Goal: Transaction & Acquisition: Register for event/course

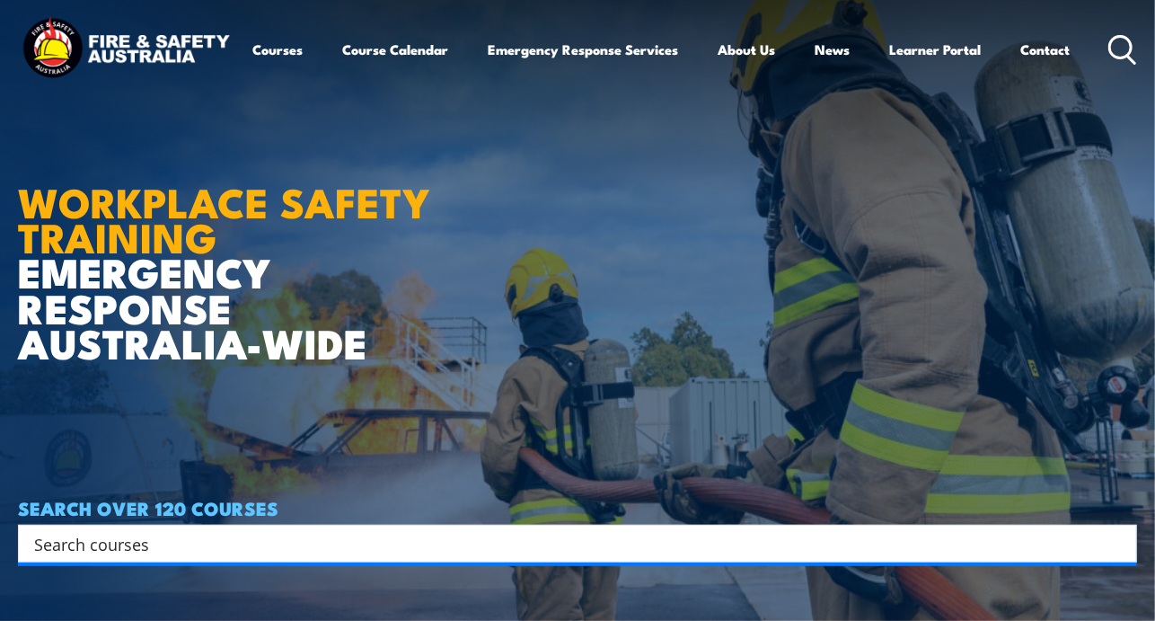
click at [84, 79] on img at bounding box center [126, 49] width 216 height 71
click at [372, 58] on link "Course Calendar" at bounding box center [396, 49] width 106 height 43
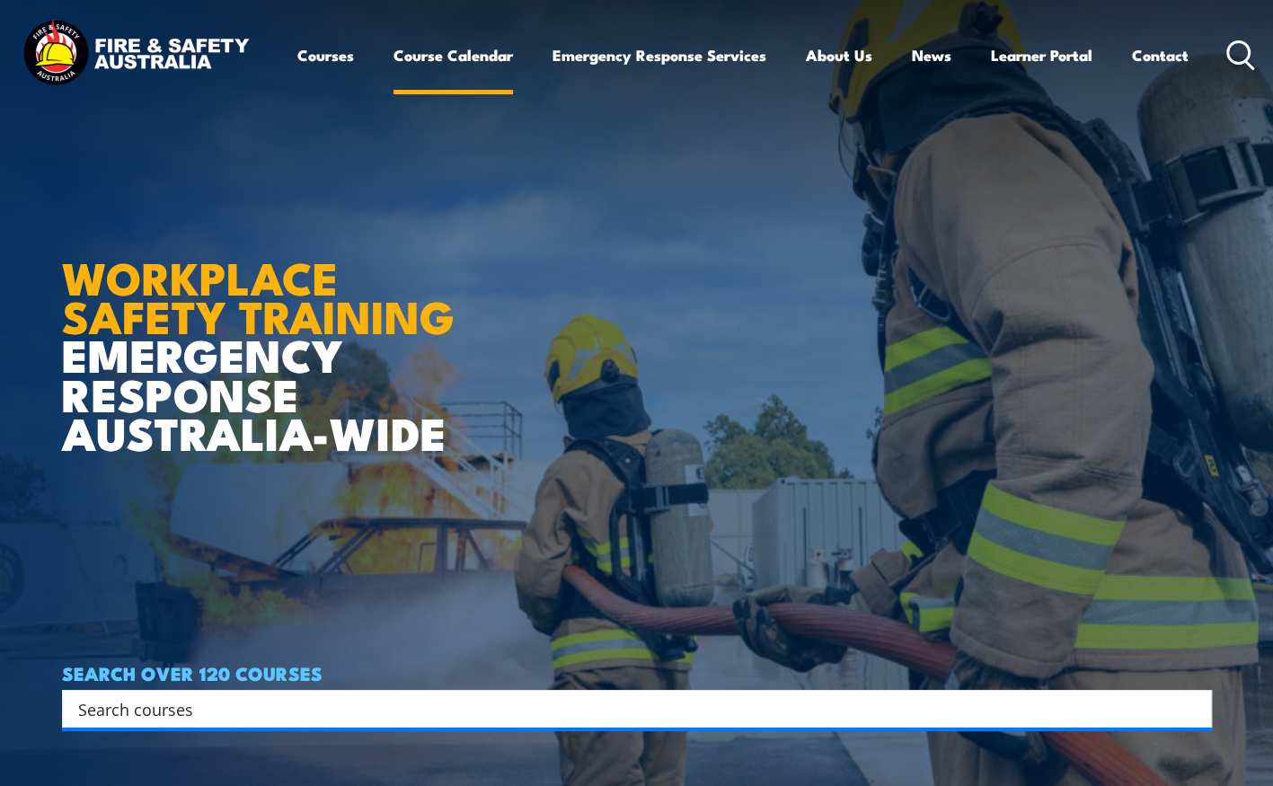
click at [445, 68] on link "Course Calendar" at bounding box center [452, 55] width 119 height 48
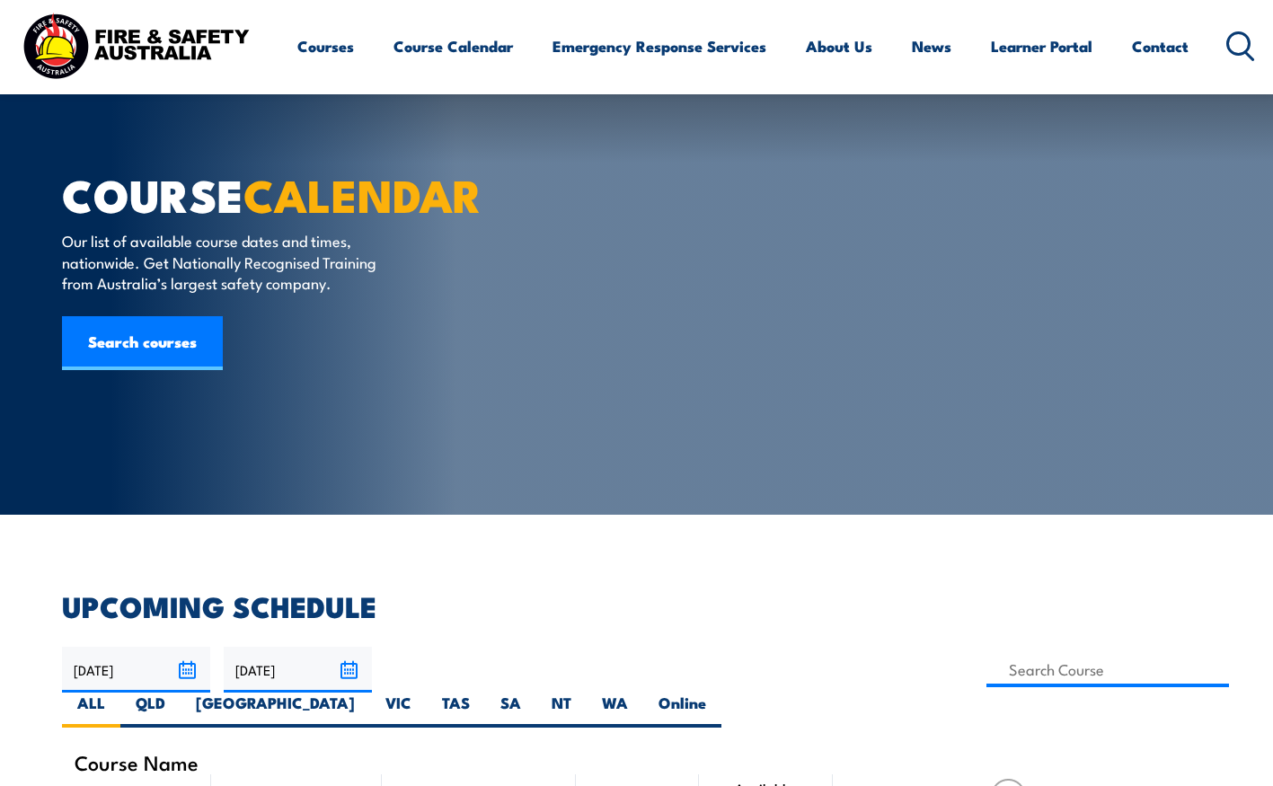
select select "9"
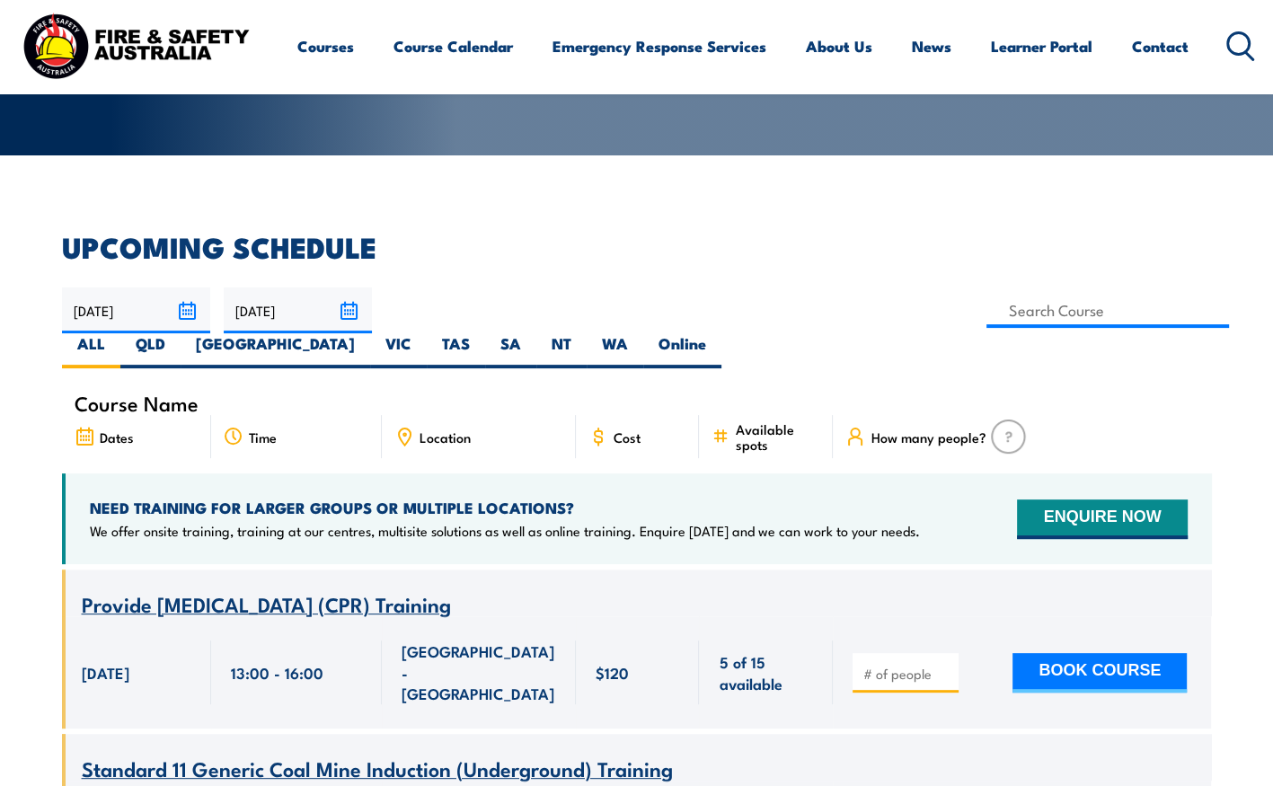
click at [191, 312] on input "12/08/2025" at bounding box center [136, 310] width 148 height 46
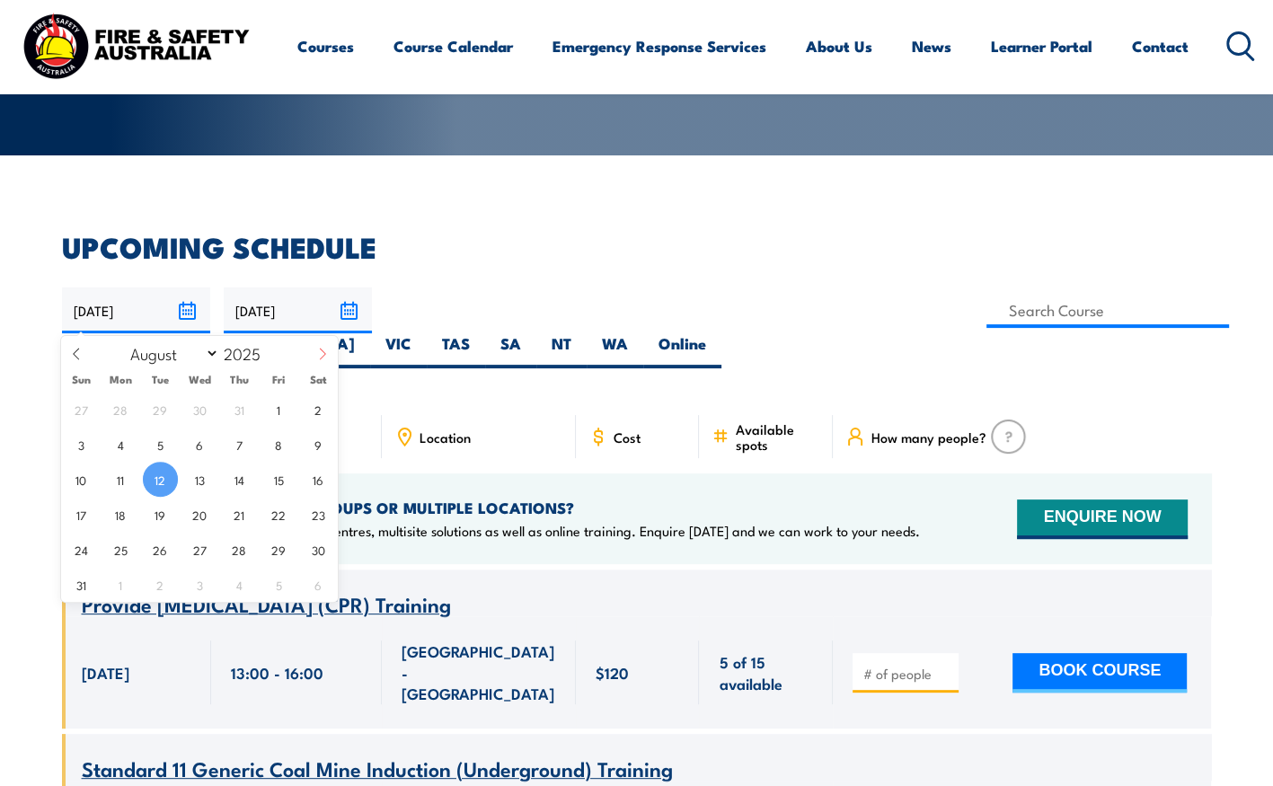
click at [314, 357] on span at bounding box center [322, 360] width 31 height 49
select select "8"
click at [142, 404] on div "31 1 2 3 4 5 6 7 8 9 10 11 12 13 14 15 16 17 18 19 20 21 22 23 24 25 26 27 28 2…" at bounding box center [199, 497] width 277 height 210
click at [119, 405] on span "1" at bounding box center [120, 409] width 35 height 35
type input "01/09/2025"
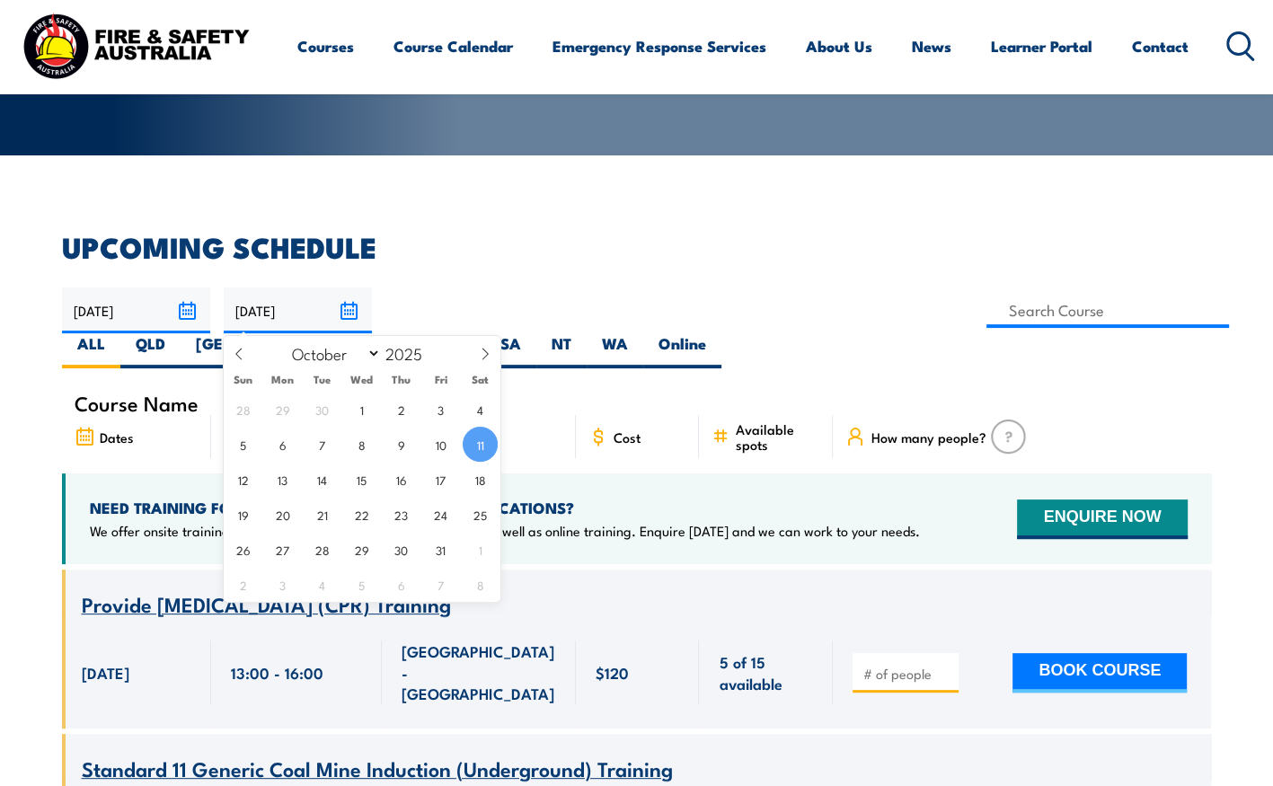
click at [358, 309] on input "11/10/2025" at bounding box center [298, 310] width 148 height 46
click at [239, 355] on icon at bounding box center [239, 354] width 13 height 13
select select "8"
click at [287, 407] on span "1" at bounding box center [282, 409] width 35 height 35
type input "01/09/2025"
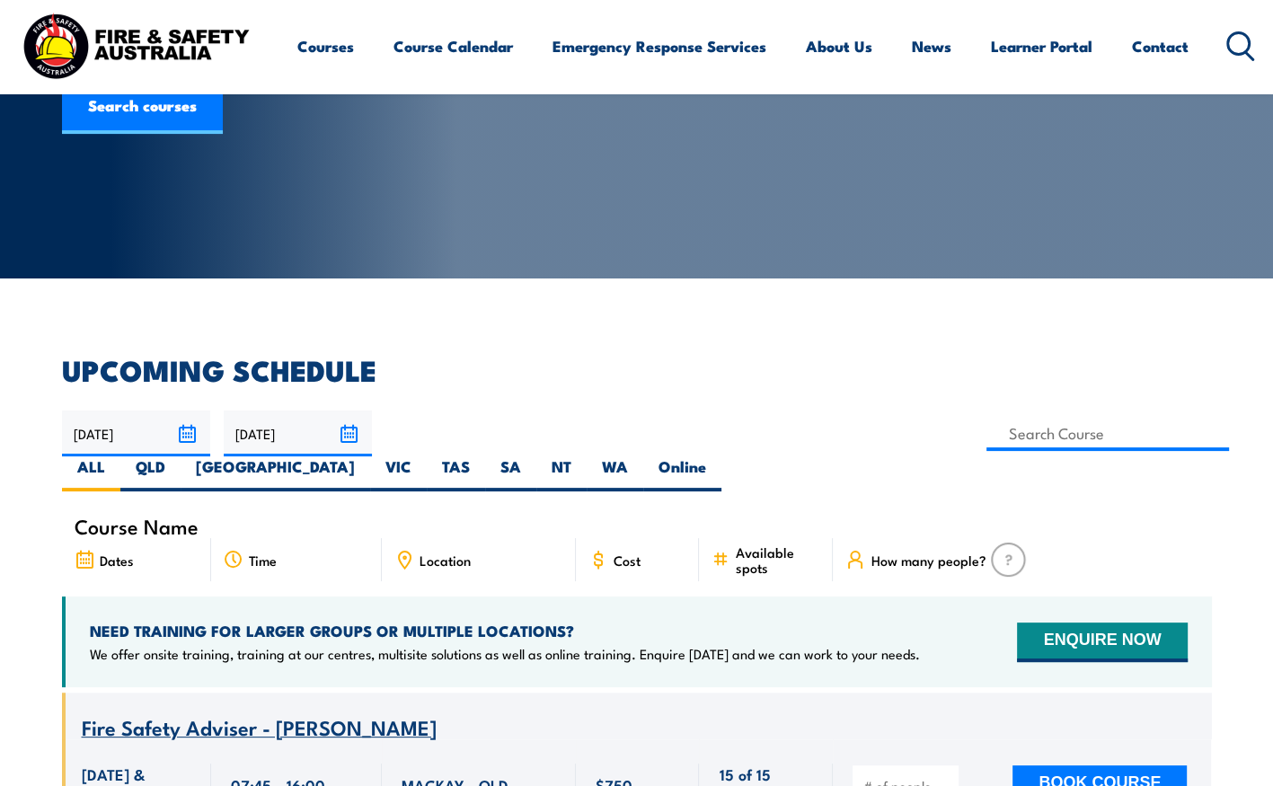
scroll to position [234, 0]
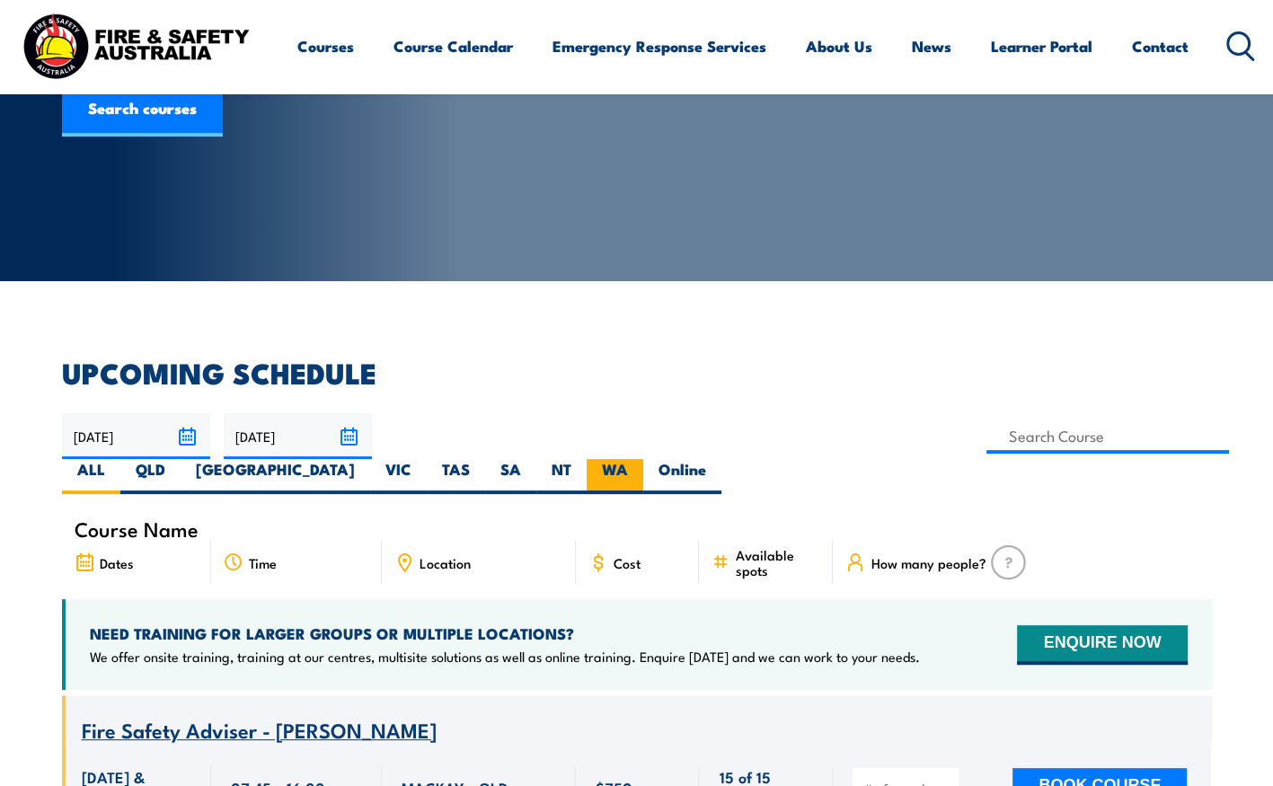
click at [643, 459] on label "WA" at bounding box center [615, 476] width 57 height 35
click at [640, 459] on input "WA" at bounding box center [634, 465] width 12 height 12
radio input "true"
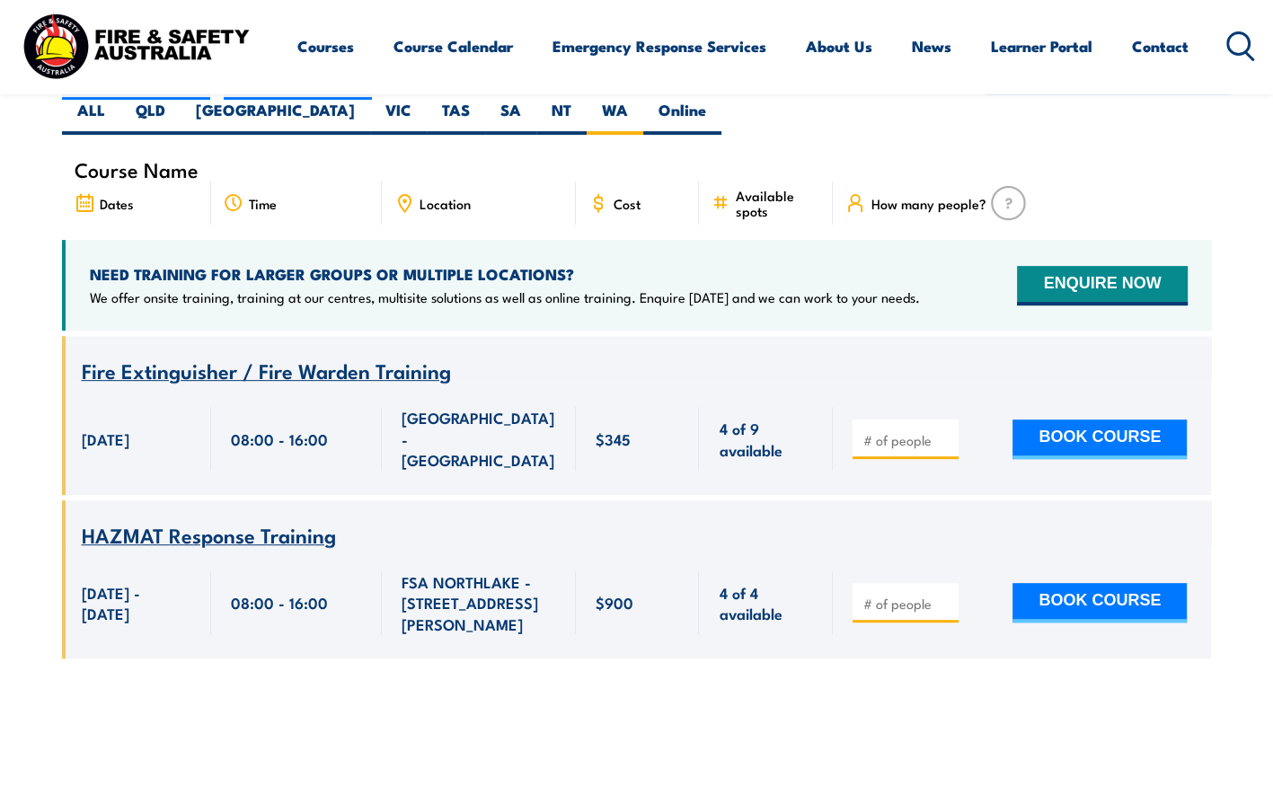
click at [855, 419] on div at bounding box center [905, 439] width 106 height 40
click at [944, 431] on input "1" at bounding box center [907, 440] width 90 height 18
click at [944, 431] on input "2" at bounding box center [907, 440] width 90 height 18
type input "3"
click at [944, 431] on input "3" at bounding box center [907, 440] width 90 height 18
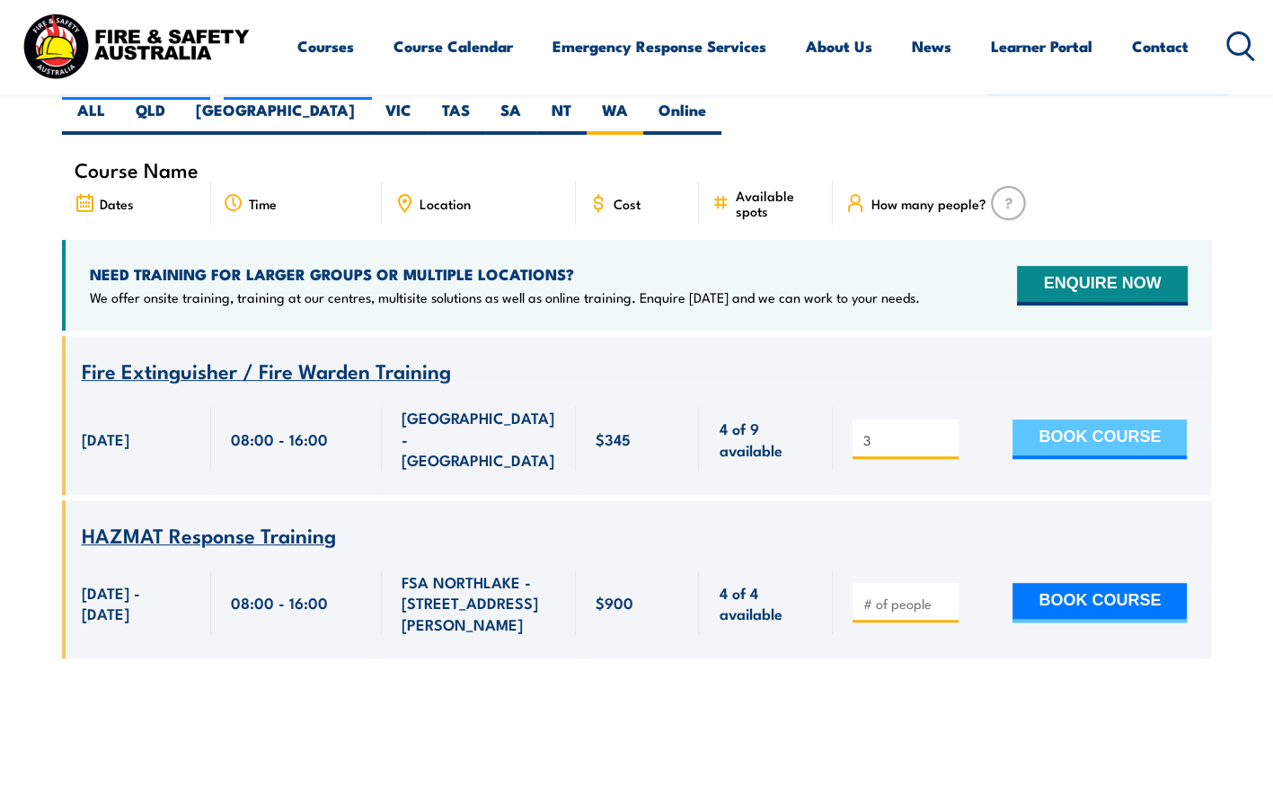
click at [1084, 419] on button "BOOK COURSE" at bounding box center [1099, 439] width 174 height 40
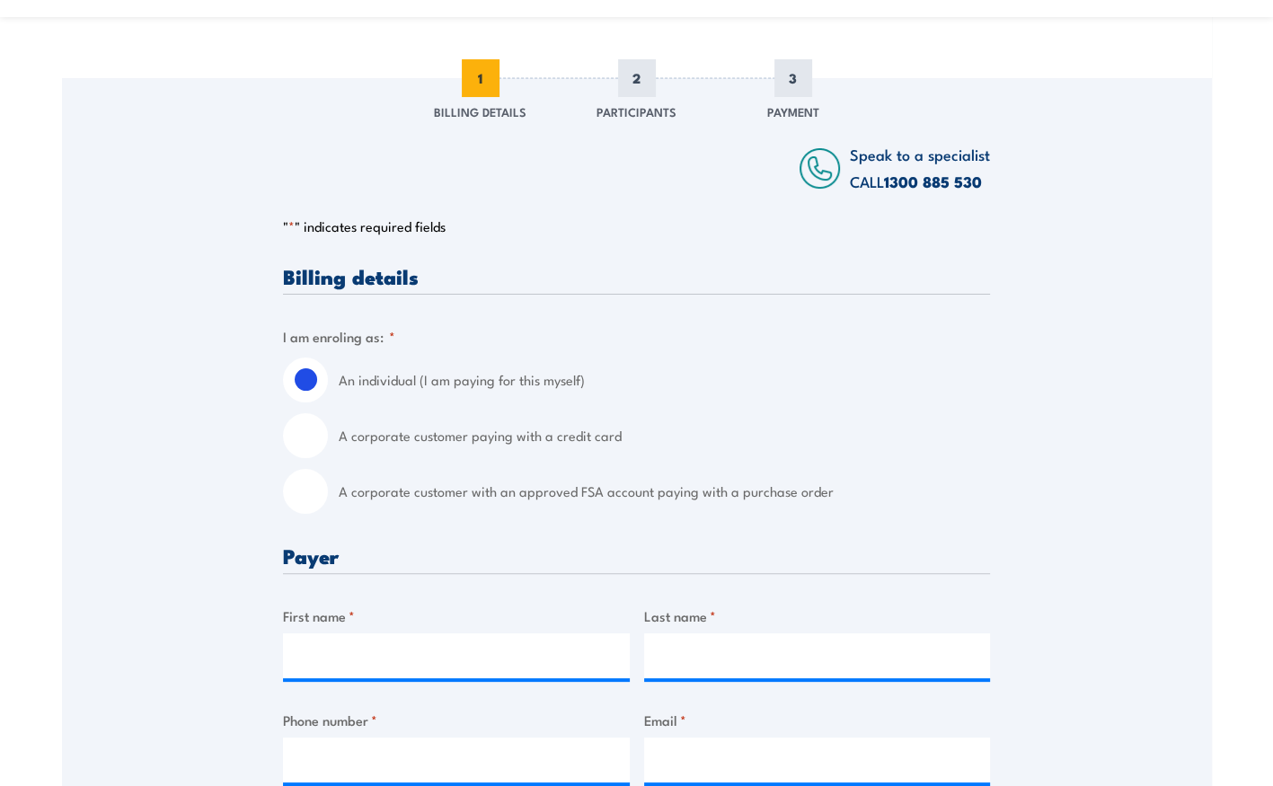
scroll to position [239, 0]
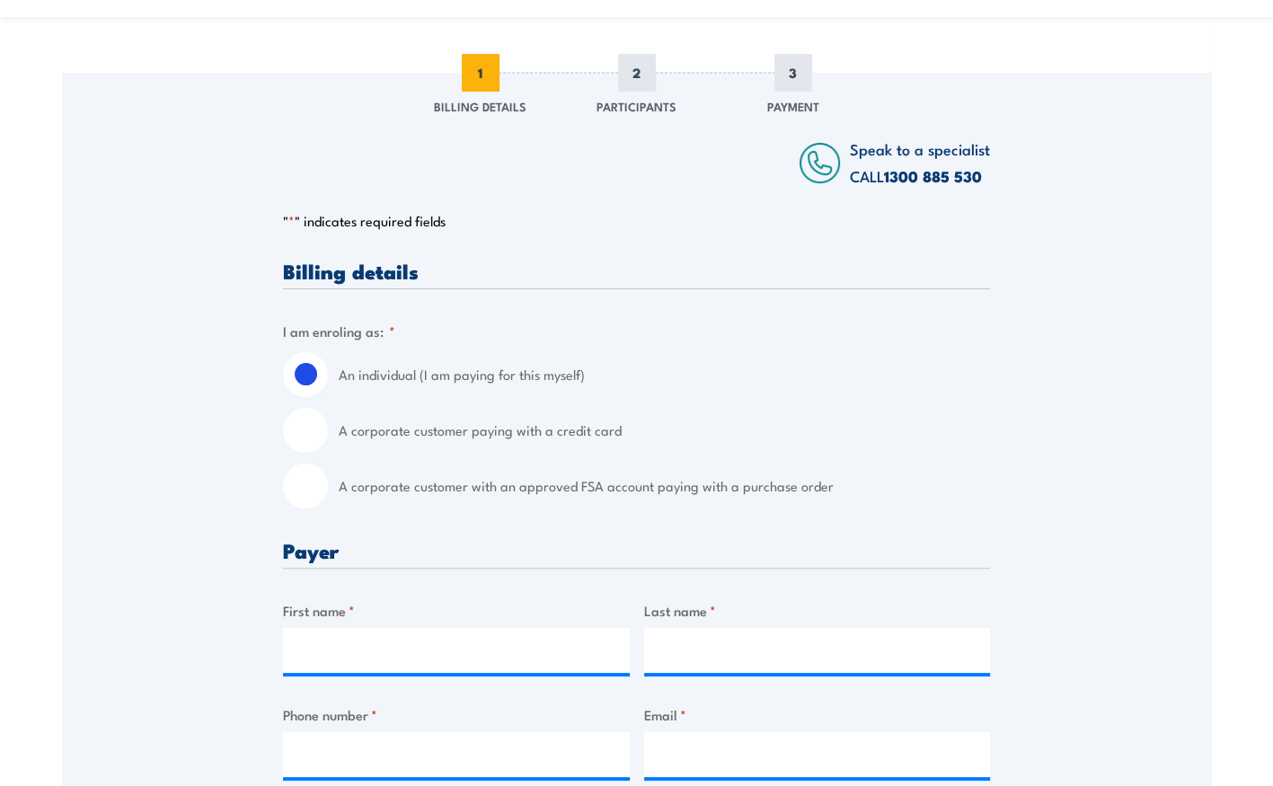
click at [309, 486] on input "A corporate customer with an approved FSA account paying with a purchase order" at bounding box center [305, 485] width 45 height 45
radio input "true"
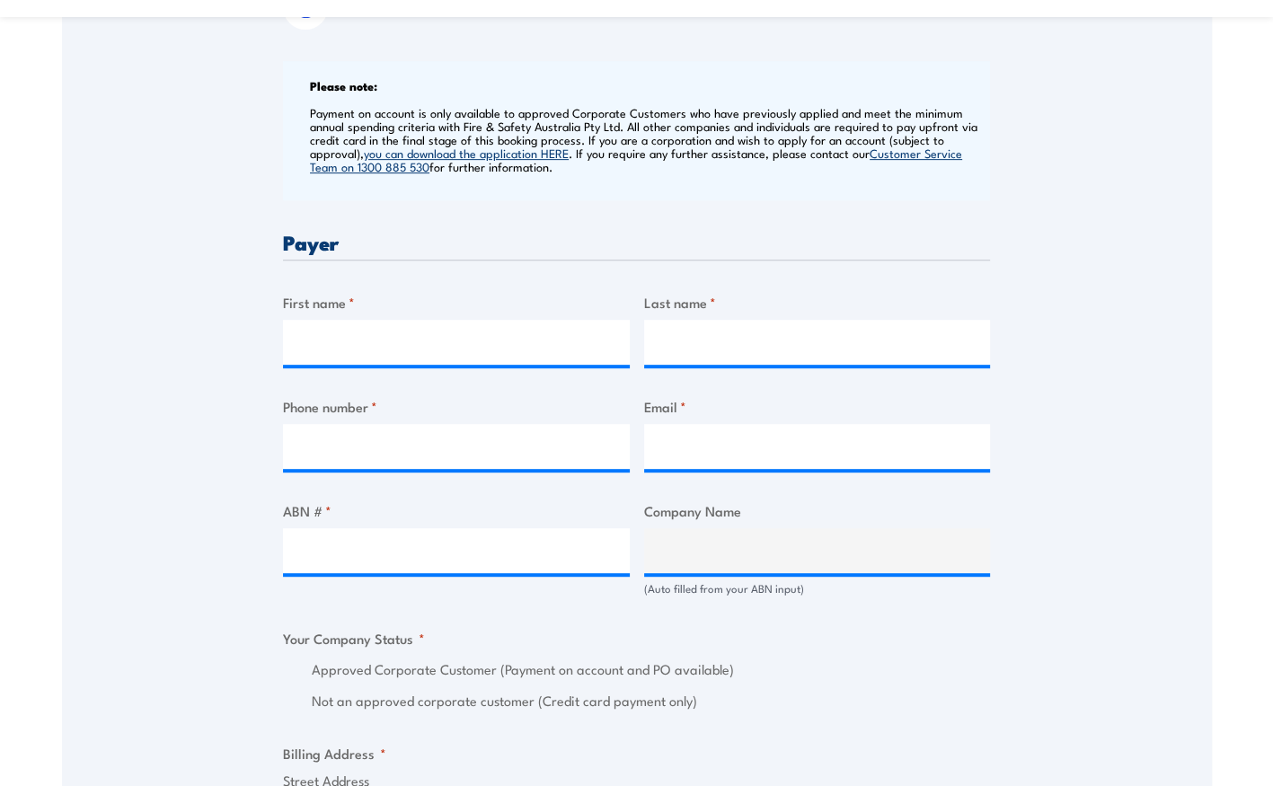
scroll to position [719, 0]
click at [350, 347] on input "First name *" at bounding box center [456, 341] width 347 height 45
type input "Kayla"
type input "Wood"
drag, startPoint x: 374, startPoint y: 454, endPoint x: 290, endPoint y: 464, distance: 84.2
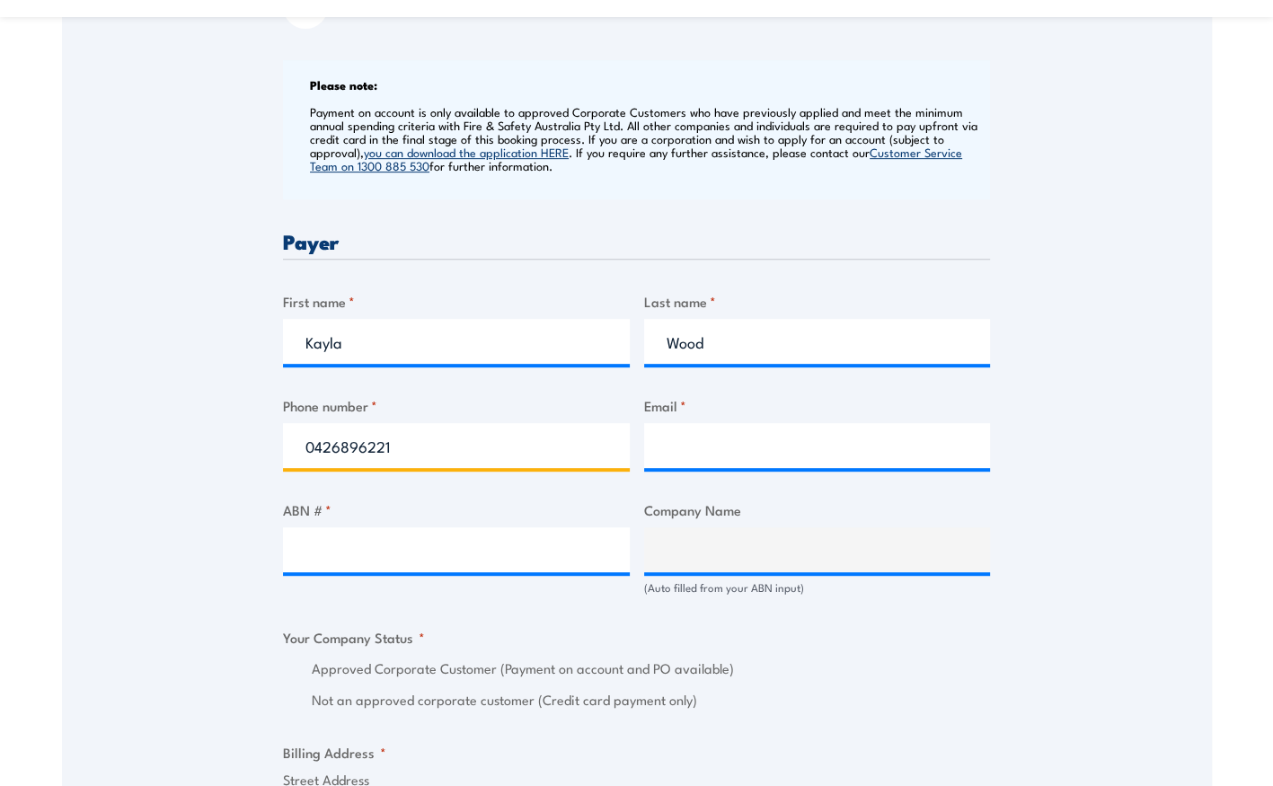
click at [290, 464] on input "0426896221" at bounding box center [456, 445] width 347 height 45
type input "0426862212"
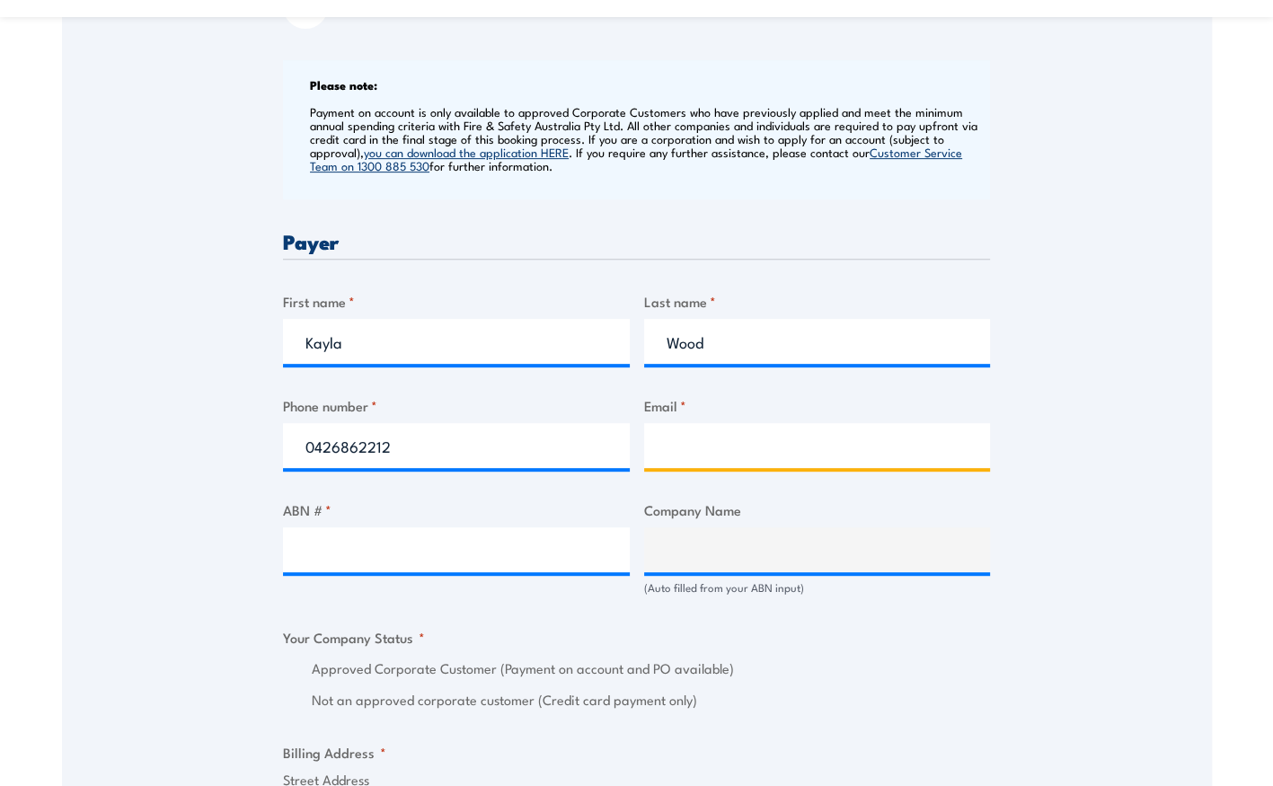
click at [791, 446] on input "Email *" at bounding box center [817, 445] width 347 height 45
type input "[EMAIL_ADDRESS][DOMAIN_NAME]"
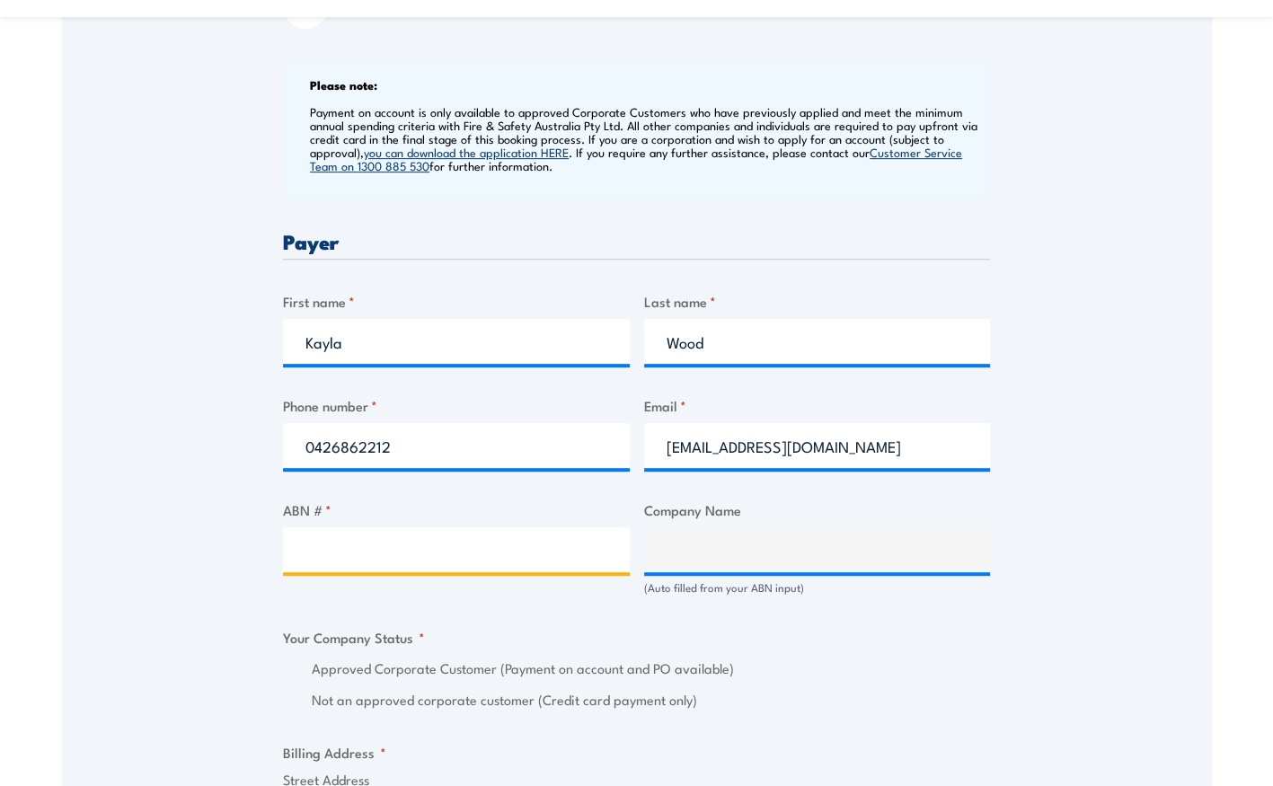
click at [436, 554] on input "ABN # *" at bounding box center [456, 549] width 347 height 45
paste input "60 648 883 416"
type input "60 648 883 416"
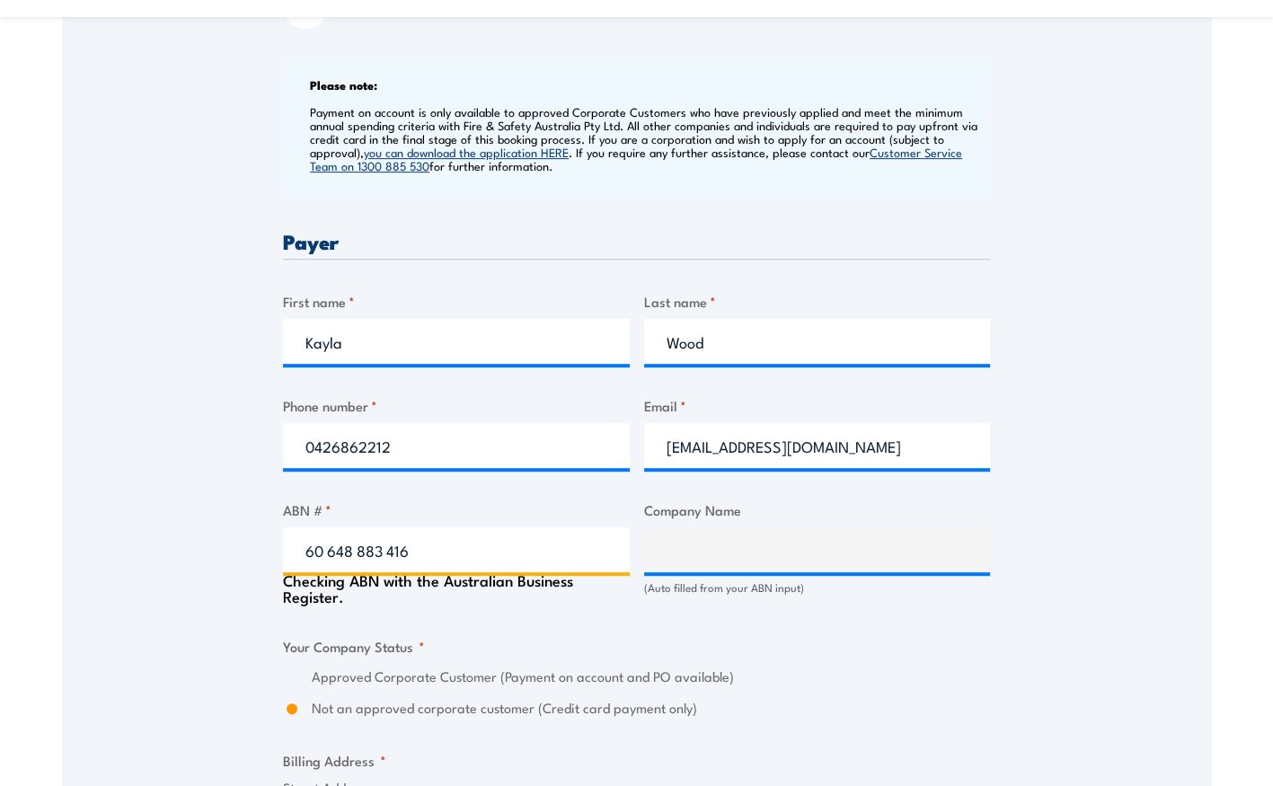
type input "MIH2 PTY LTD"
radio input "true"
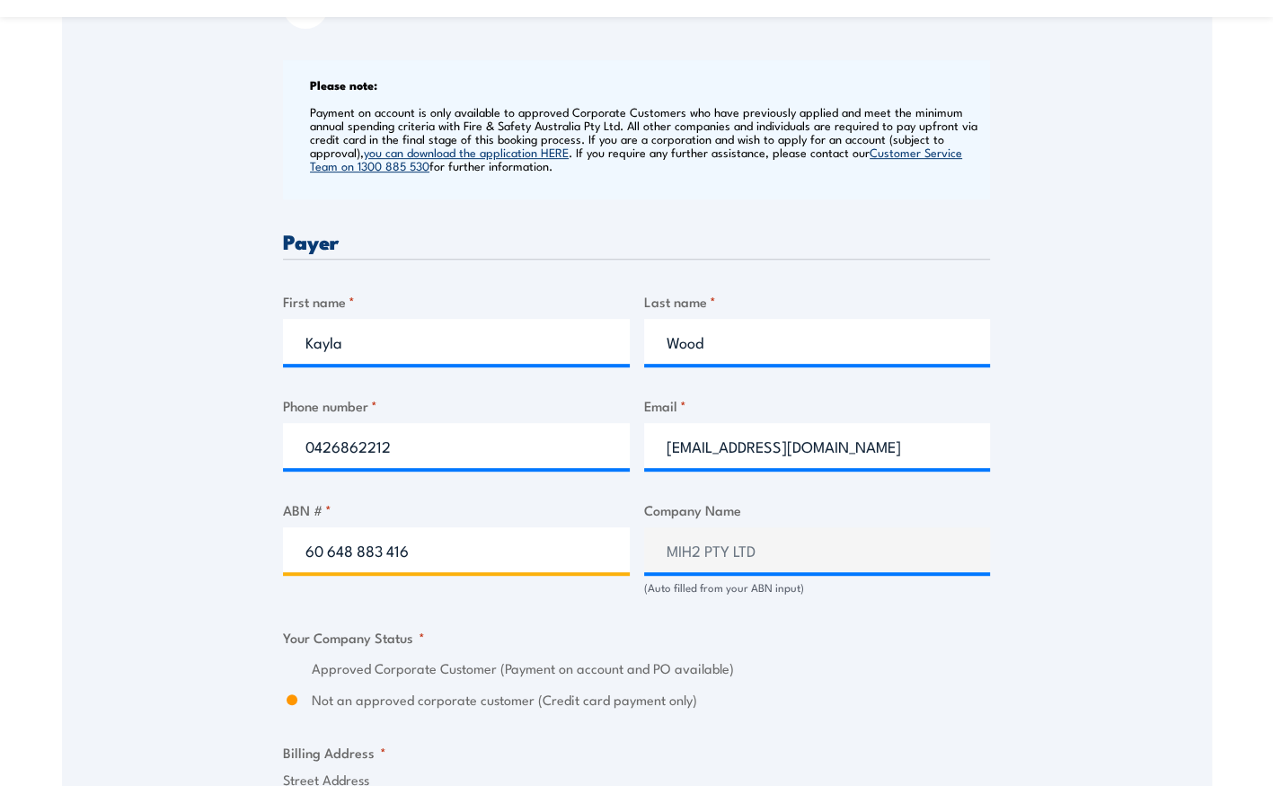
click at [331, 545] on input "60 648 883 416" at bounding box center [456, 549] width 347 height 45
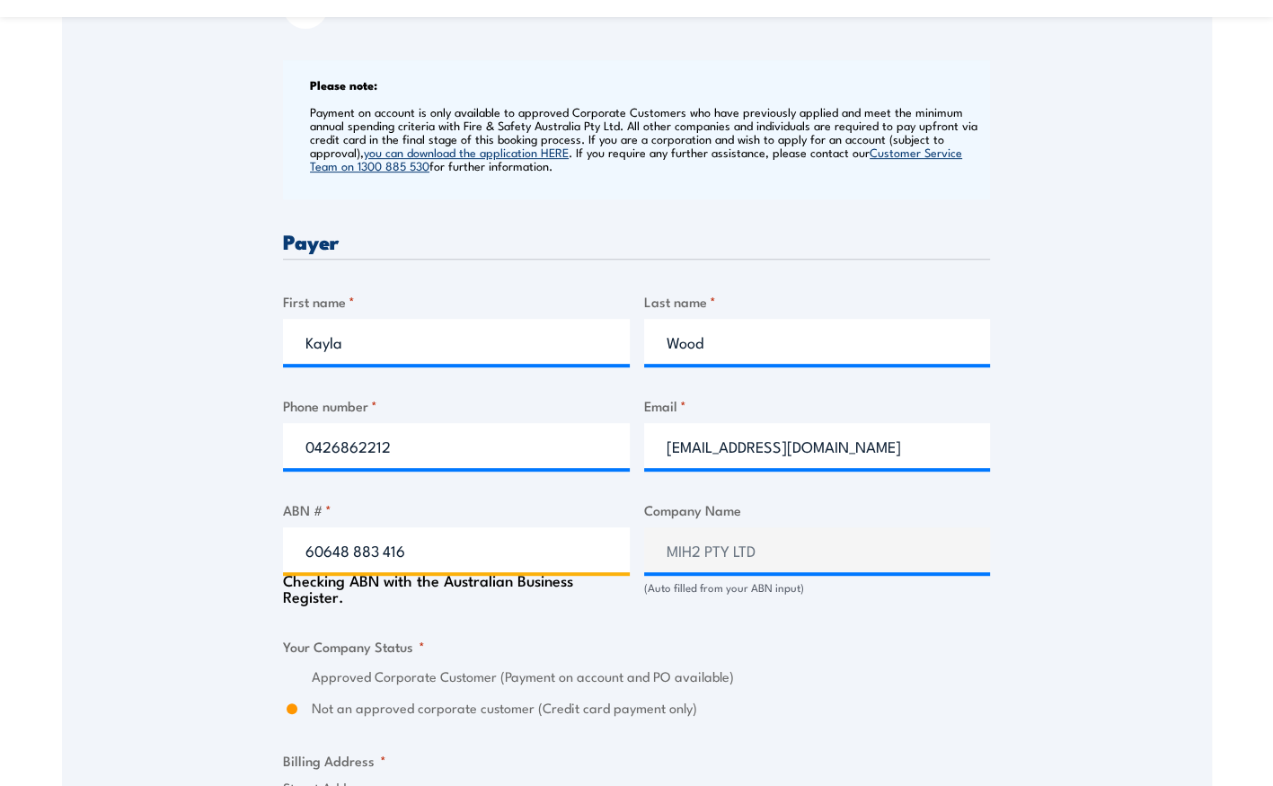
click at [306, 551] on input "60648 883 416" at bounding box center [456, 549] width 347 height 45
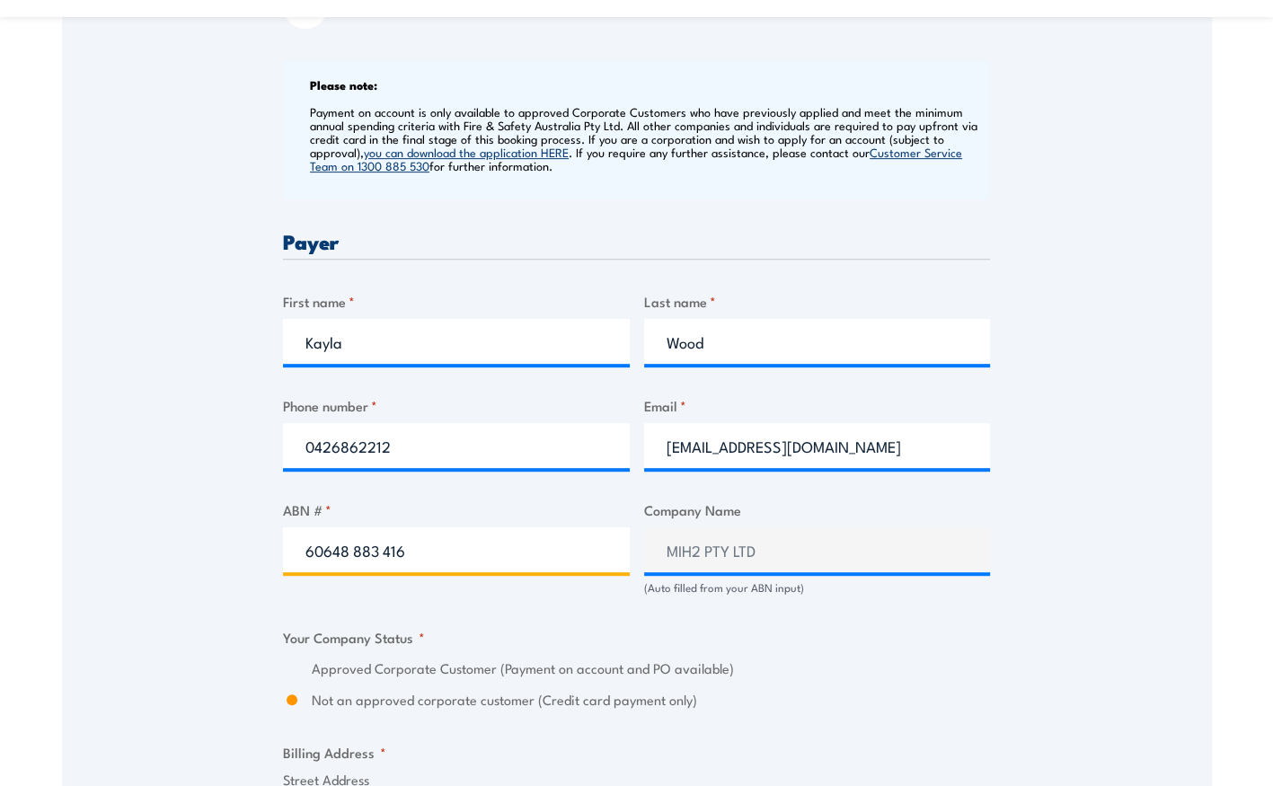
click at [351, 546] on input "60648 883 416" at bounding box center [456, 549] width 347 height 45
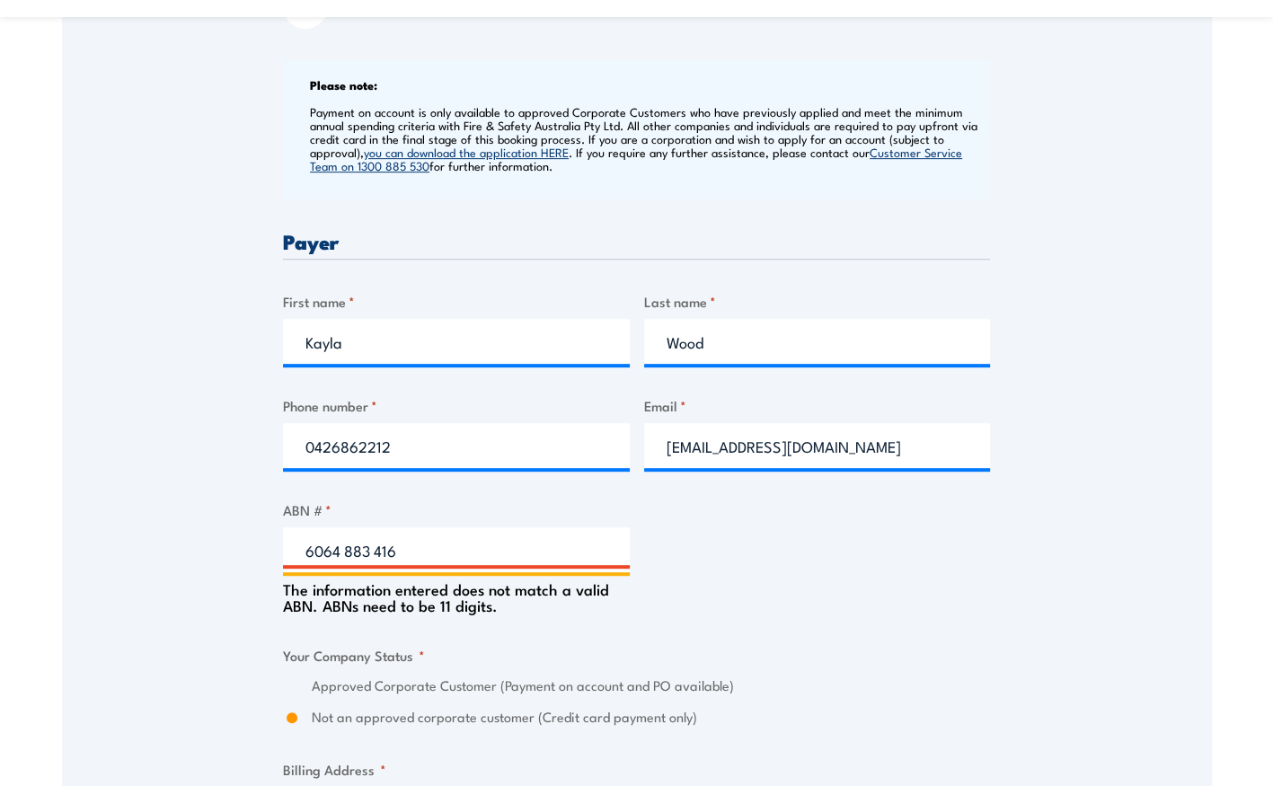
type input "60648 883 416"
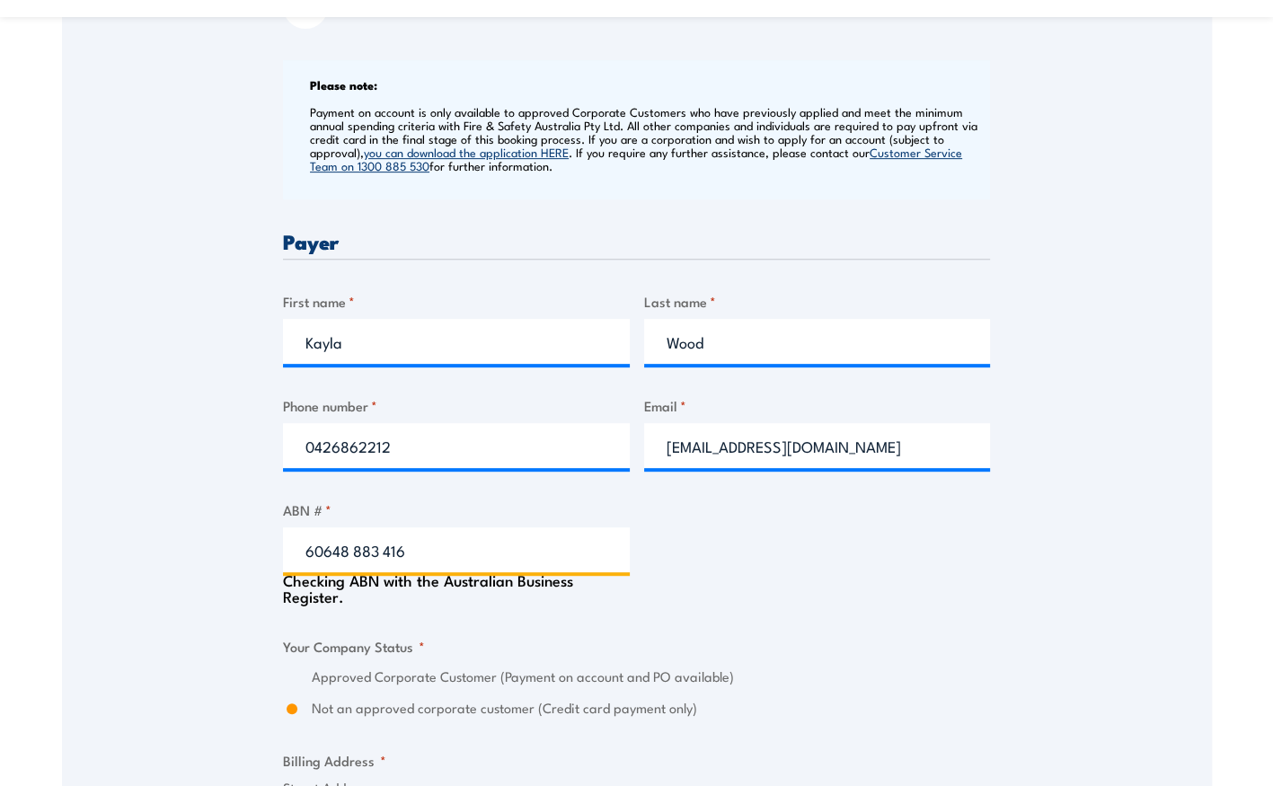
type input "MIH2 PTY LTD"
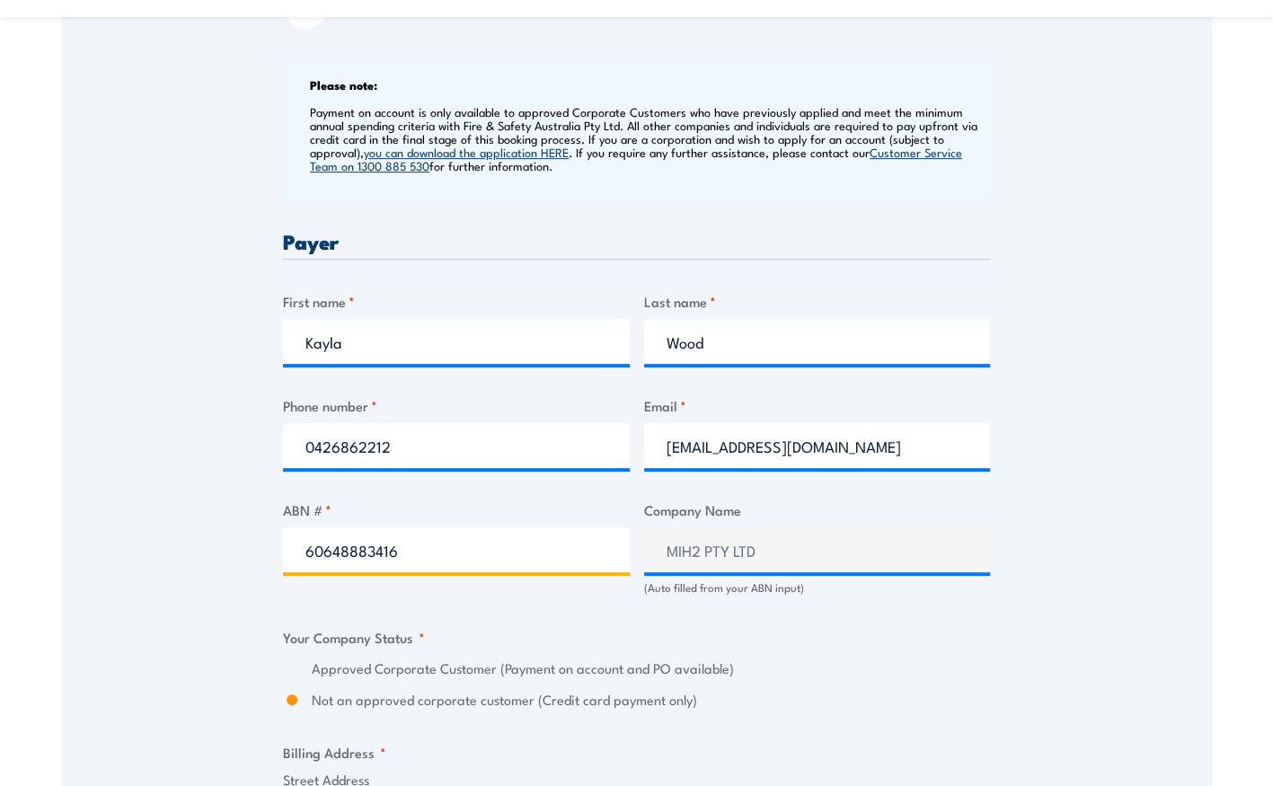
type input "60648883416"
click at [1212, 483] on section "Fire Extinguisher / Fire Warden Training 08:00 3 "" at bounding box center [636, 536] width 1273 height 2331
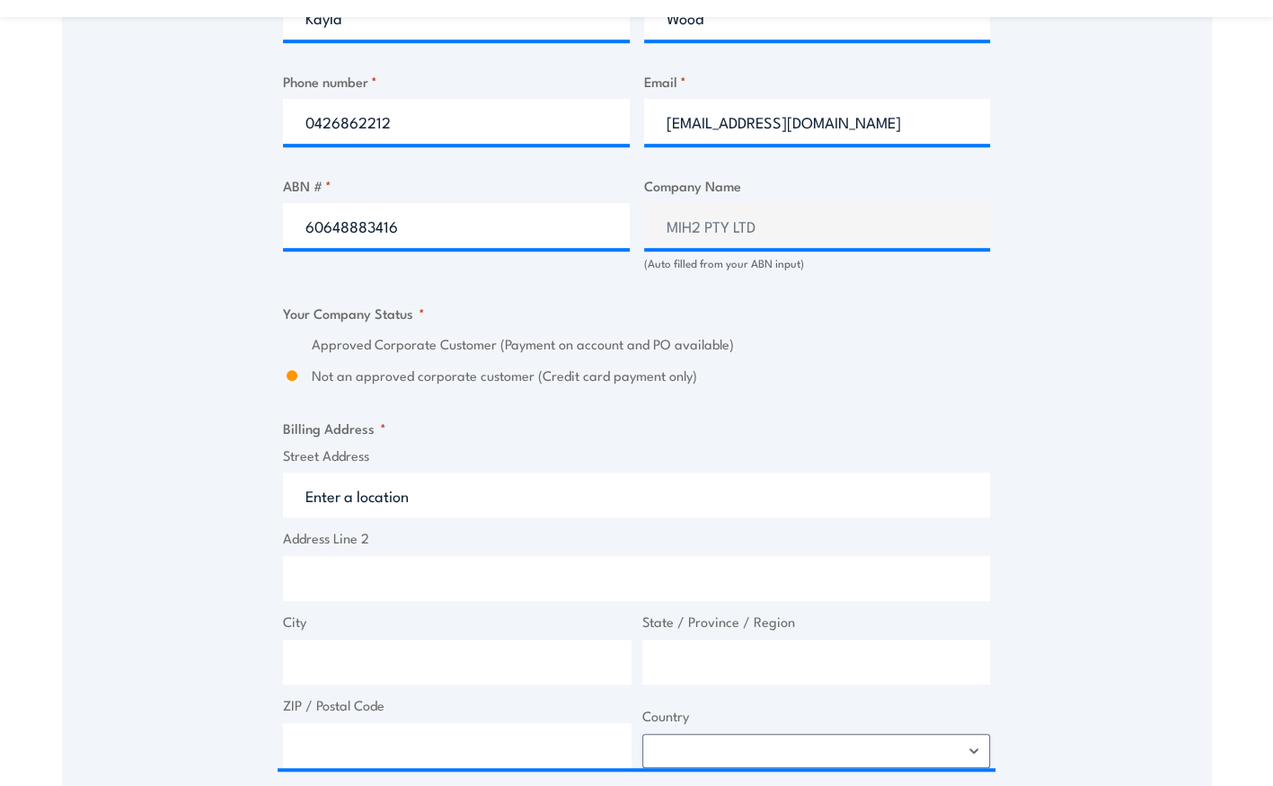
scroll to position [1078, 0]
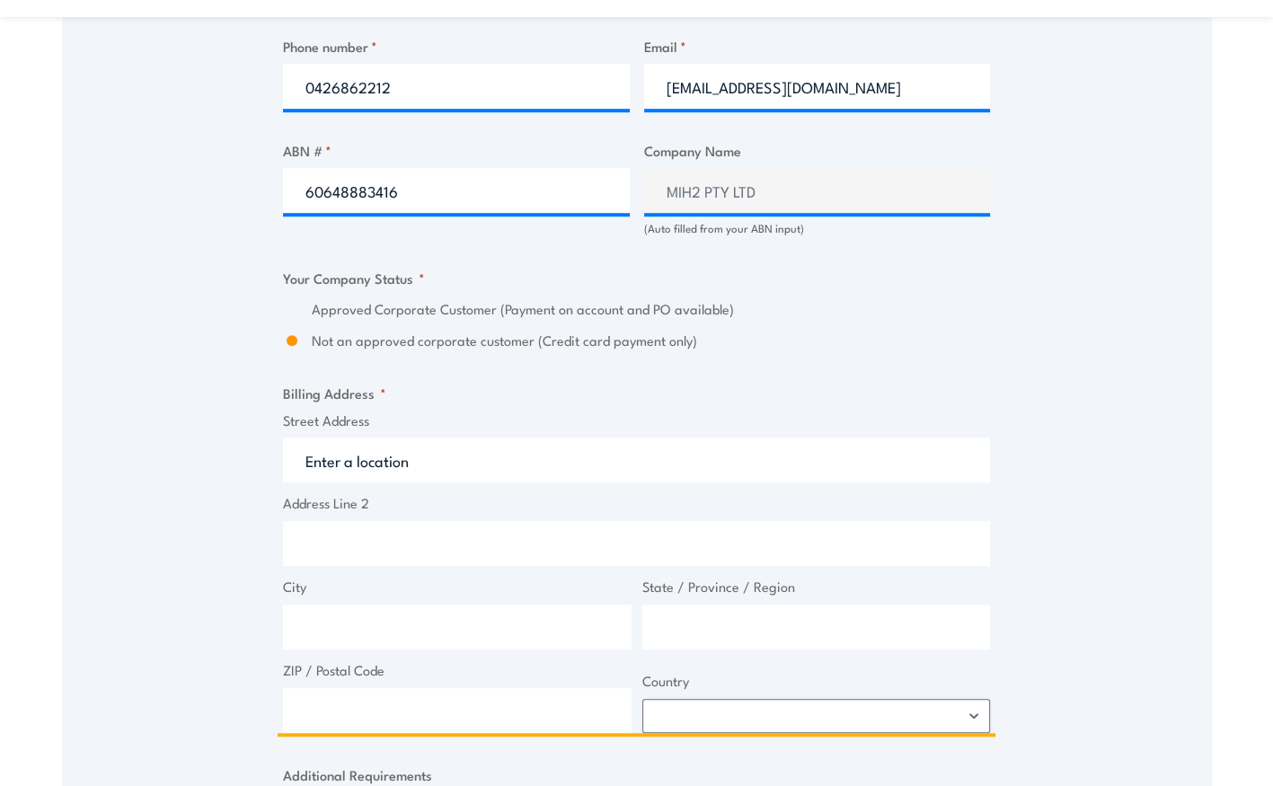
click at [375, 464] on input "Street Address" at bounding box center [636, 459] width 707 height 45
click at [402, 461] on input "Street Address" at bounding box center [636, 459] width 707 height 45
paste input "[STREET_ADDRESS]"
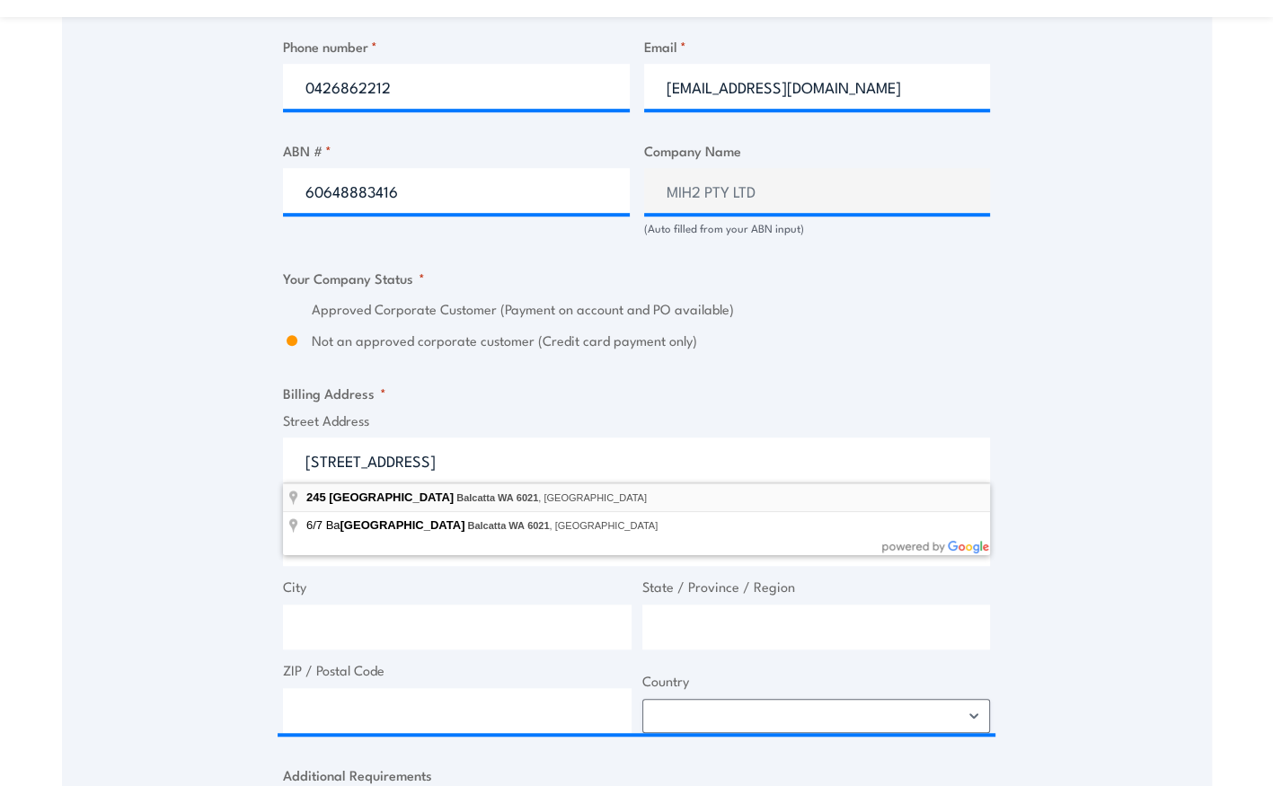
type input "[STREET_ADDRESS]"
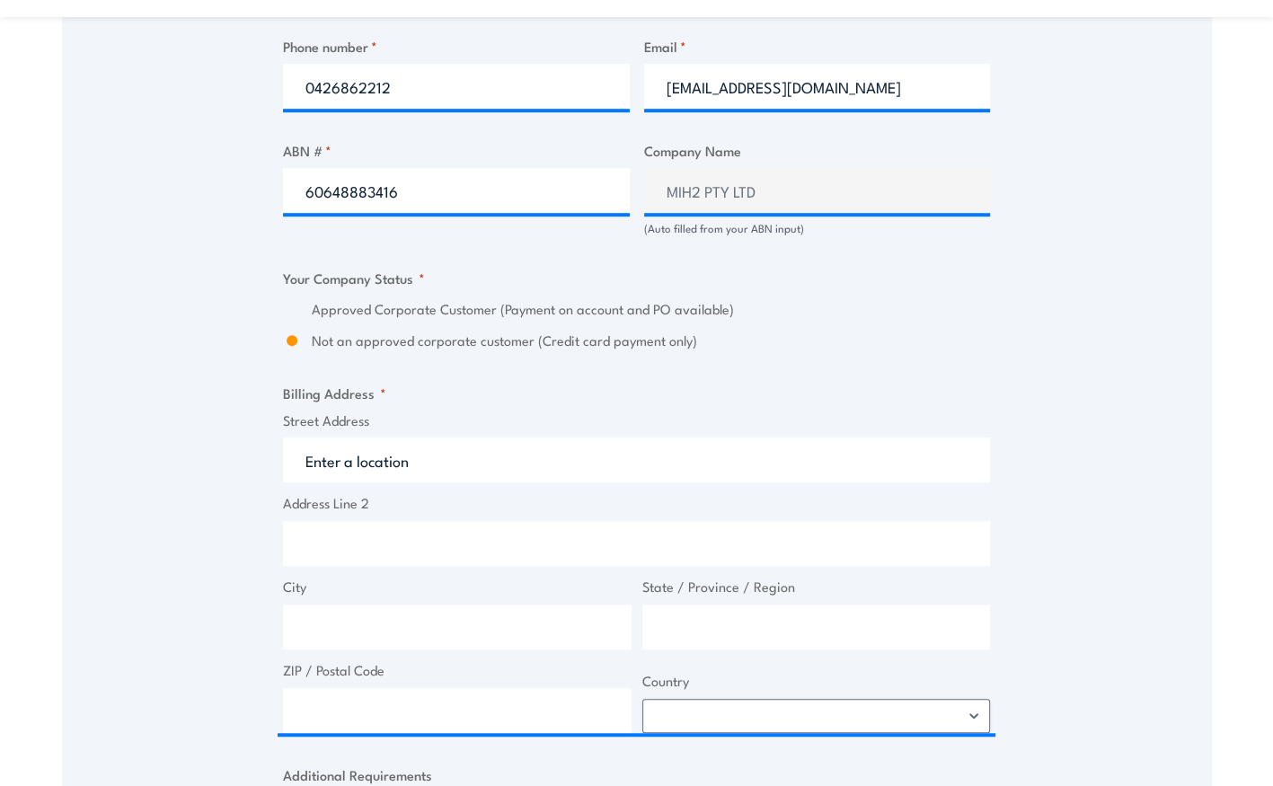
type input "[STREET_ADDRESS]"
type input "Balcatta"
type input "[GEOGRAPHIC_DATA]"
type input "6021"
select select "[GEOGRAPHIC_DATA]"
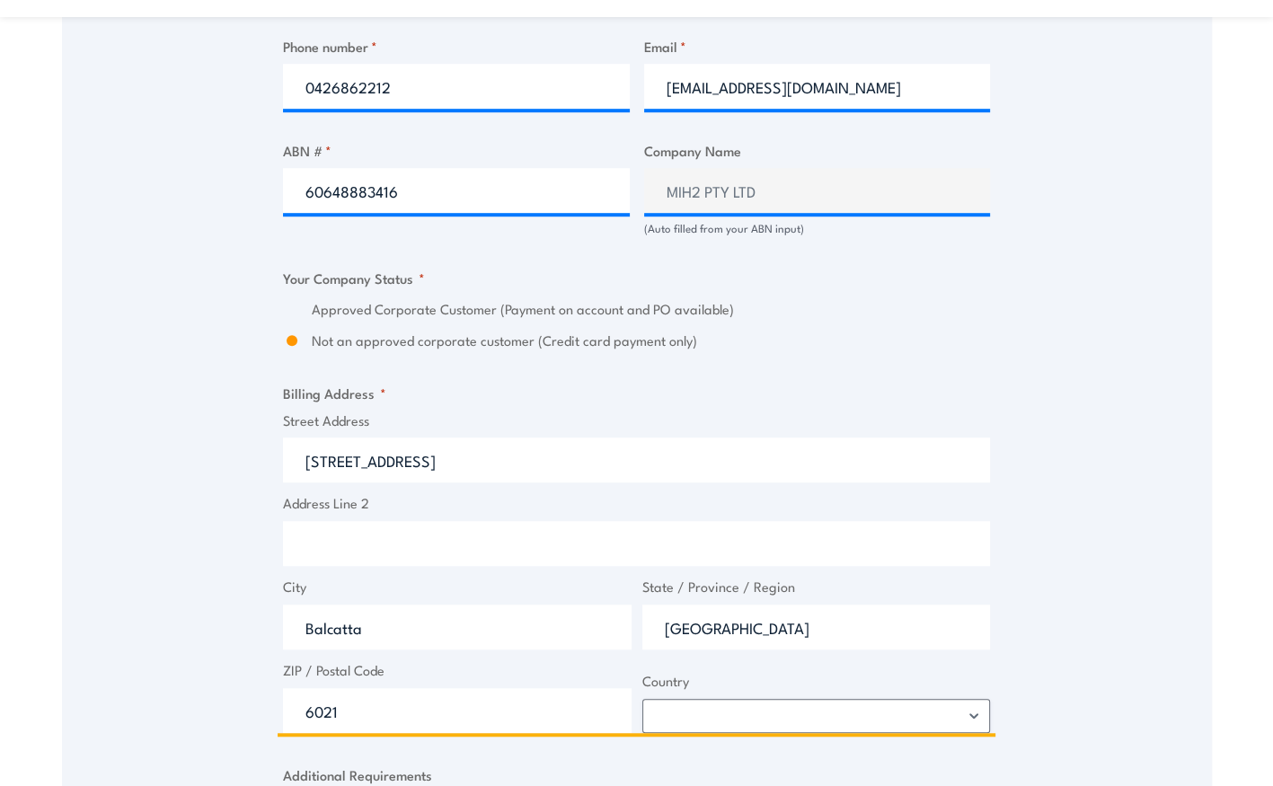
click at [421, 464] on input "[STREET_ADDRESS]" at bounding box center [636, 459] width 707 height 45
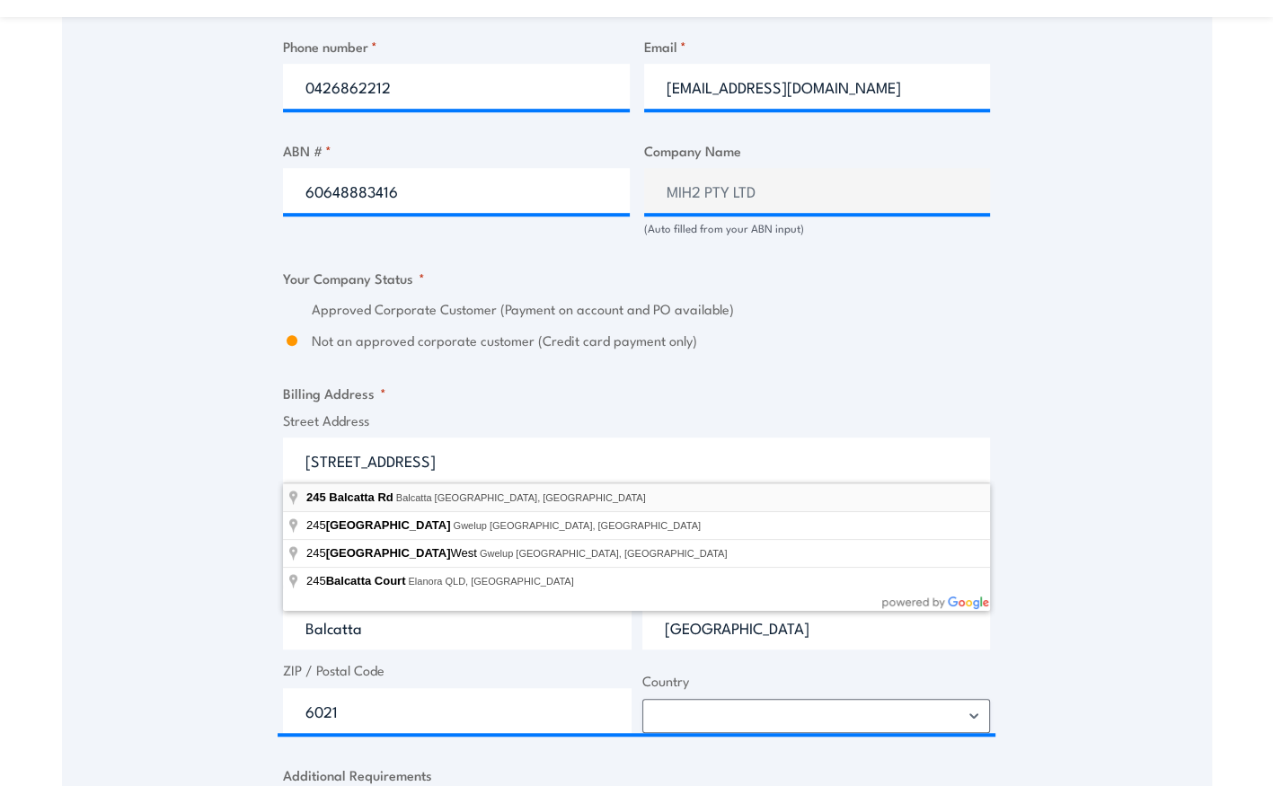
type input "[STREET_ADDRESS]"
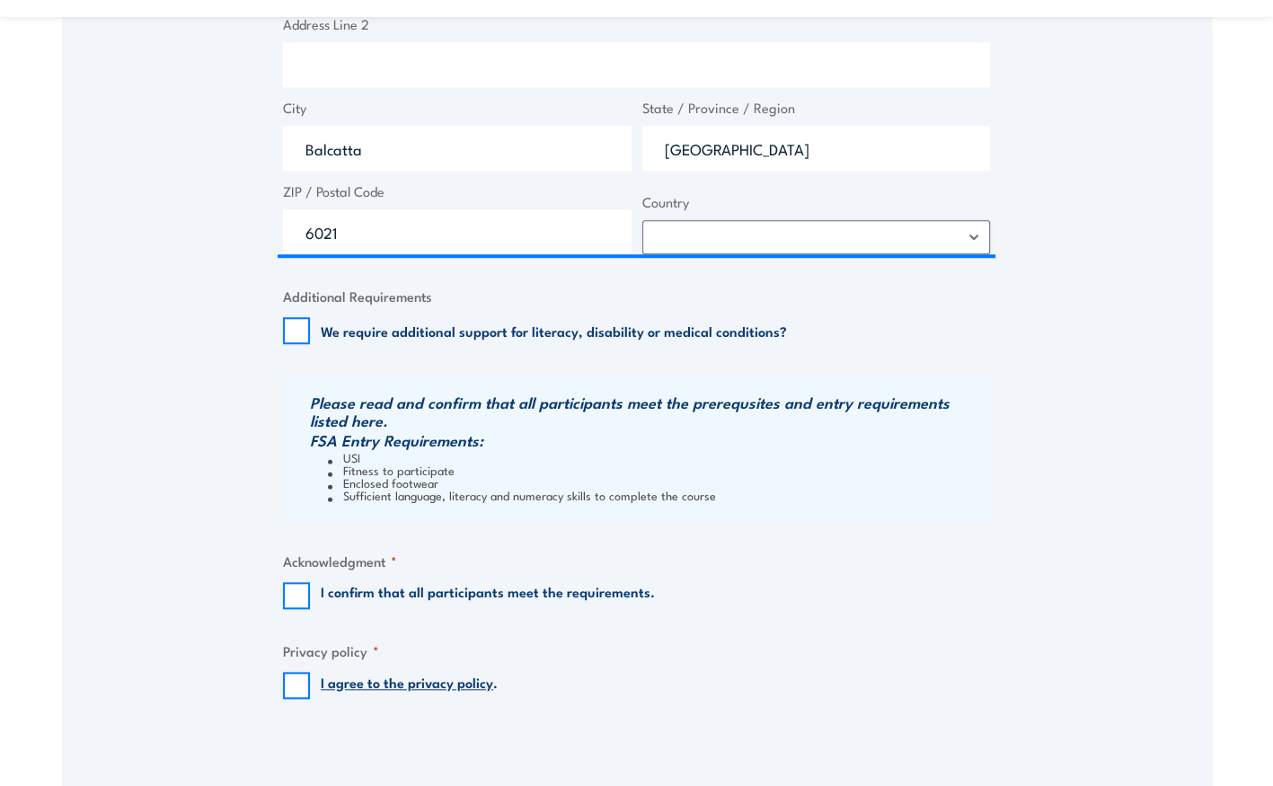
scroll to position [1676, 0]
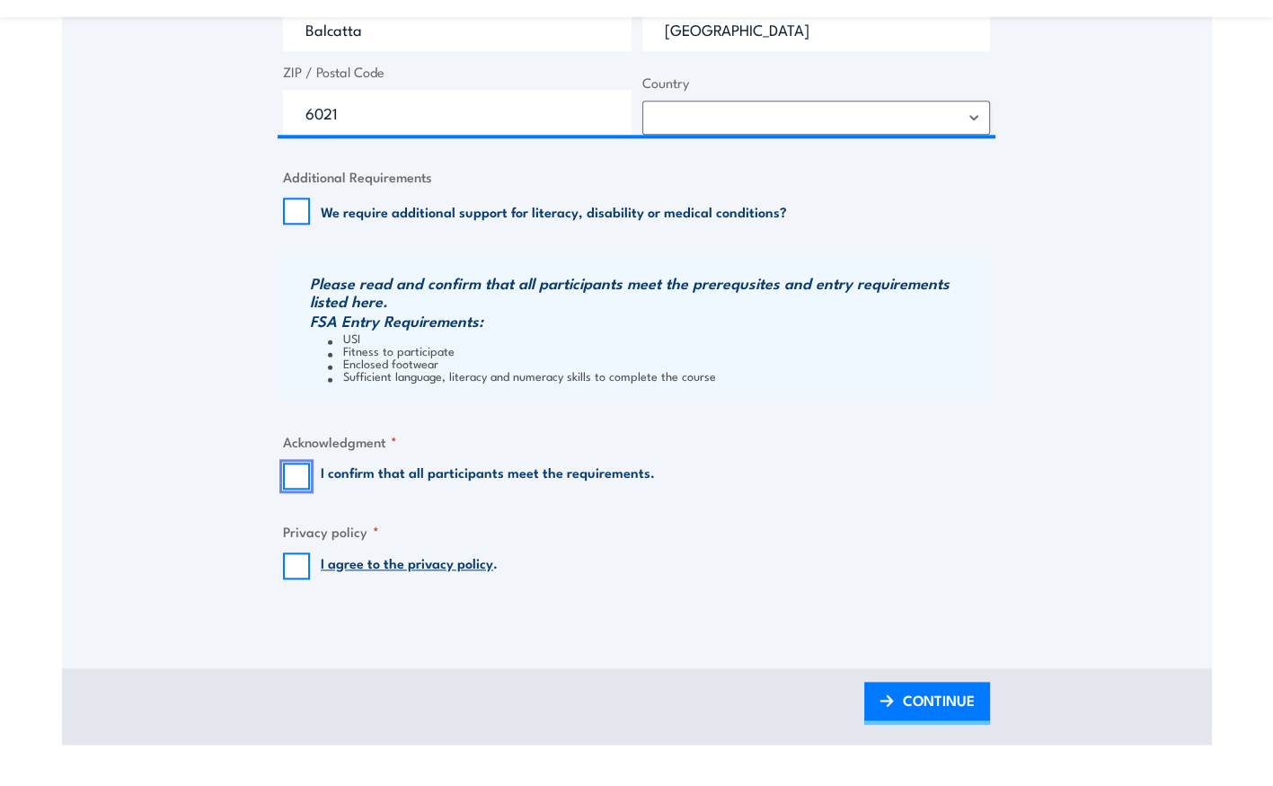
click at [293, 480] on input "I confirm that all participants meet the requirements." at bounding box center [296, 476] width 27 height 27
checkbox input "true"
click at [299, 569] on input "I agree to the privacy policy ." at bounding box center [296, 565] width 27 height 27
checkbox input "true"
click at [924, 697] on span "CONTINUE" at bounding box center [939, 700] width 72 height 48
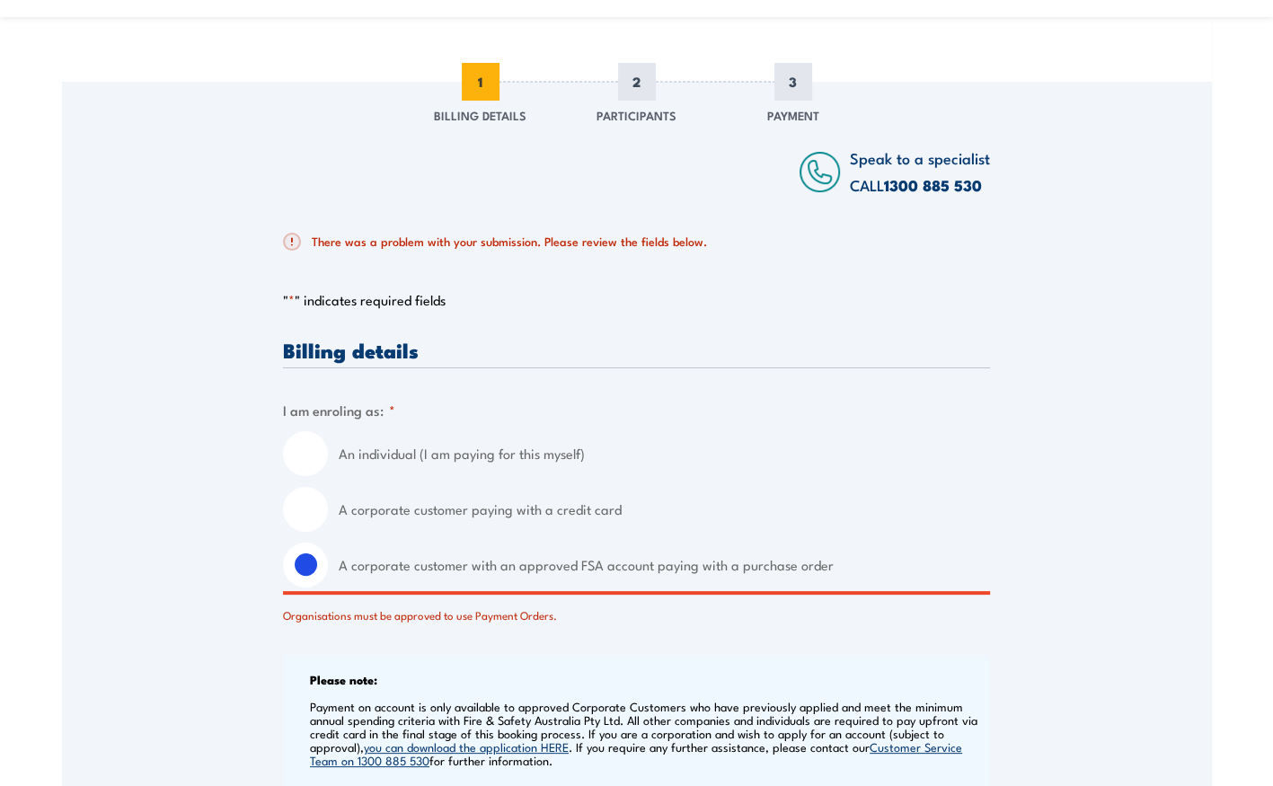
scroll to position [198, 0]
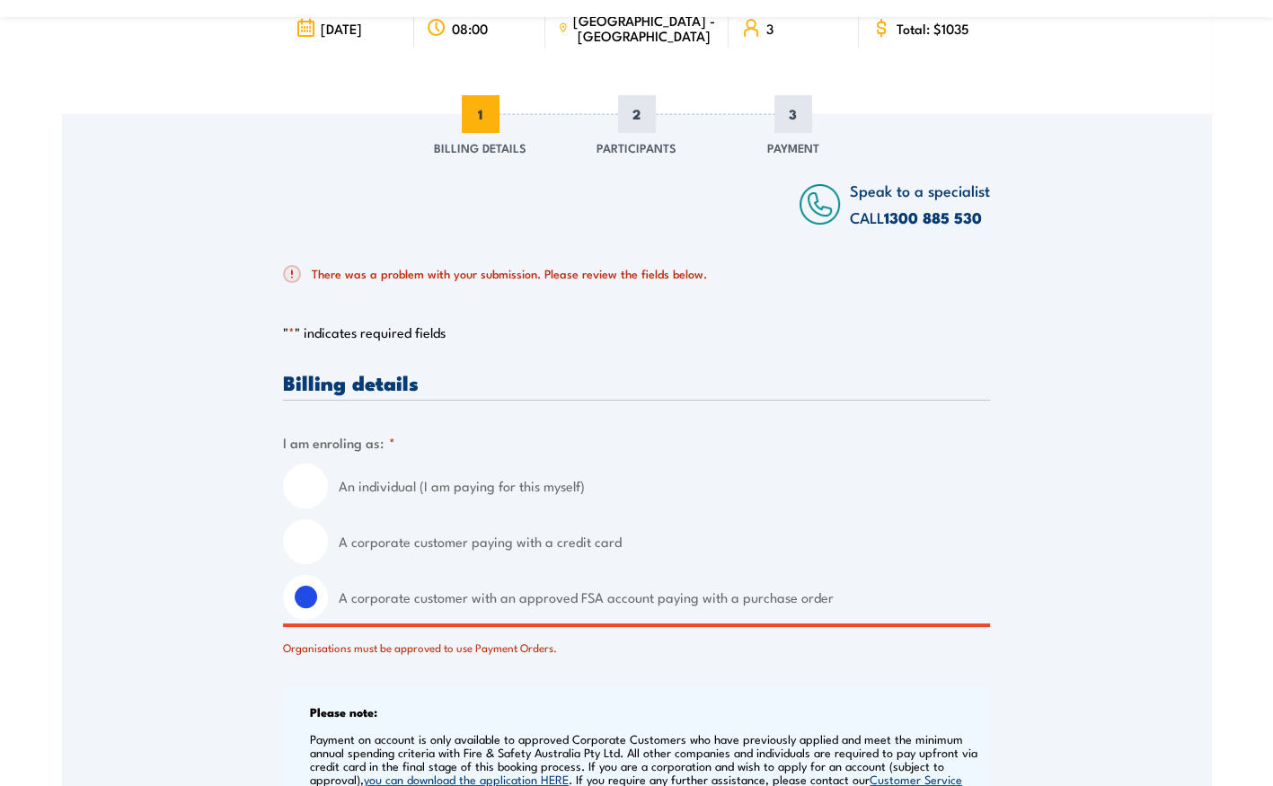
click at [331, 296] on div "There was a problem with your submission. Please review the fields below." at bounding box center [636, 274] width 707 height 54
click at [287, 268] on span at bounding box center [292, 274] width 18 height 18
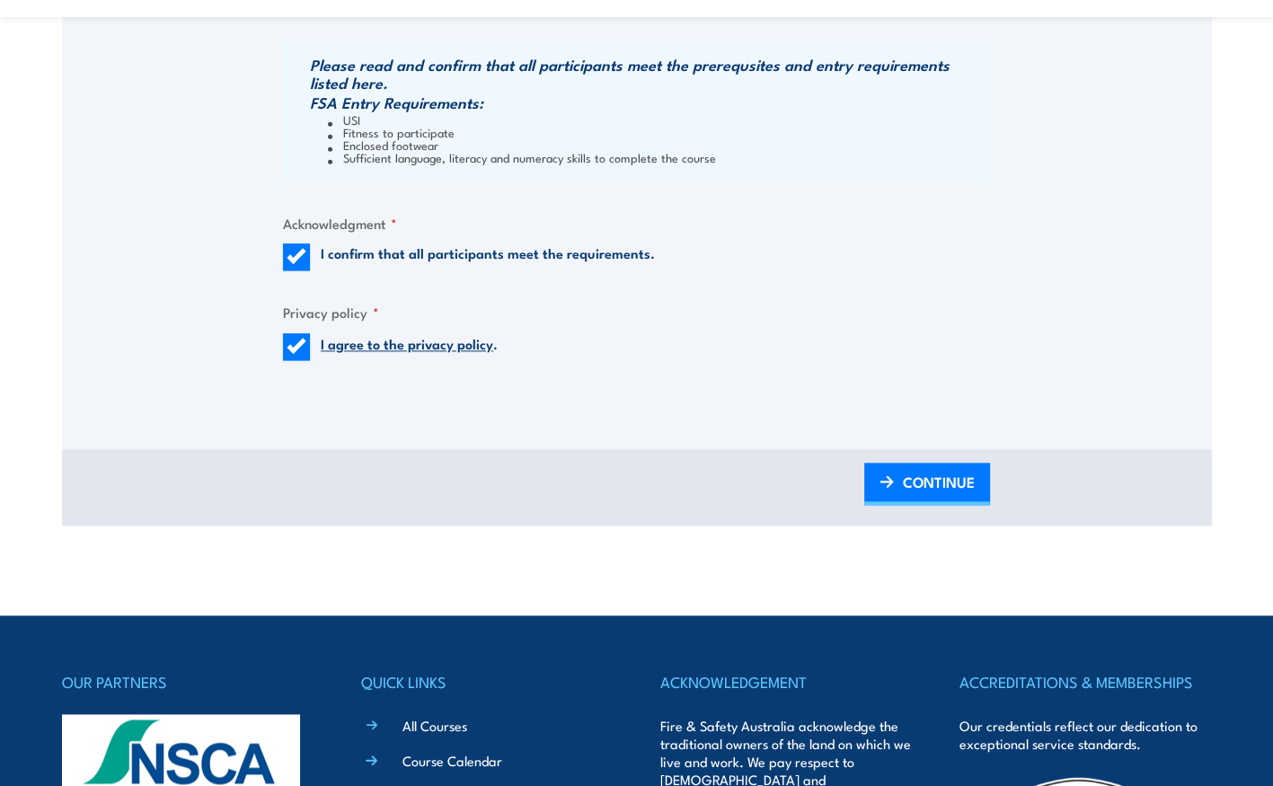
scroll to position [2035, 0]
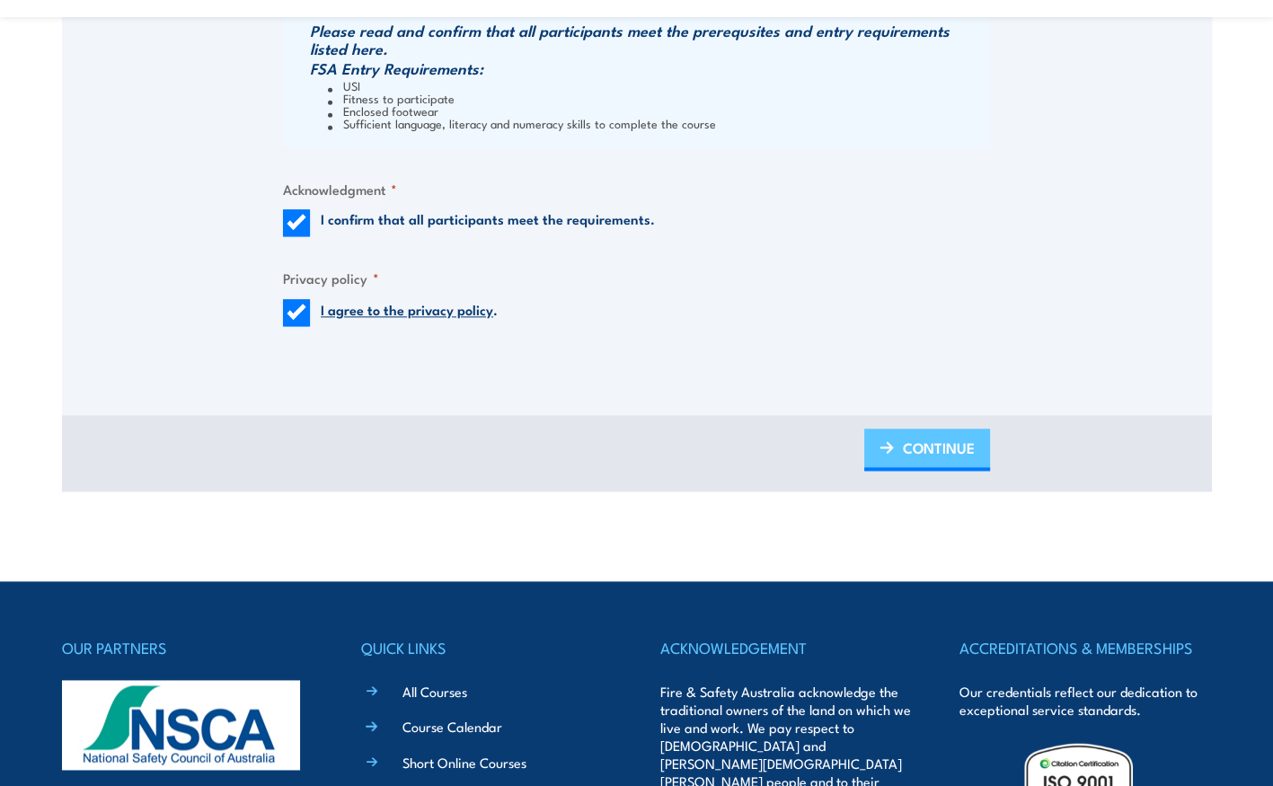
click at [905, 441] on span "CONTINUE" at bounding box center [939, 448] width 72 height 48
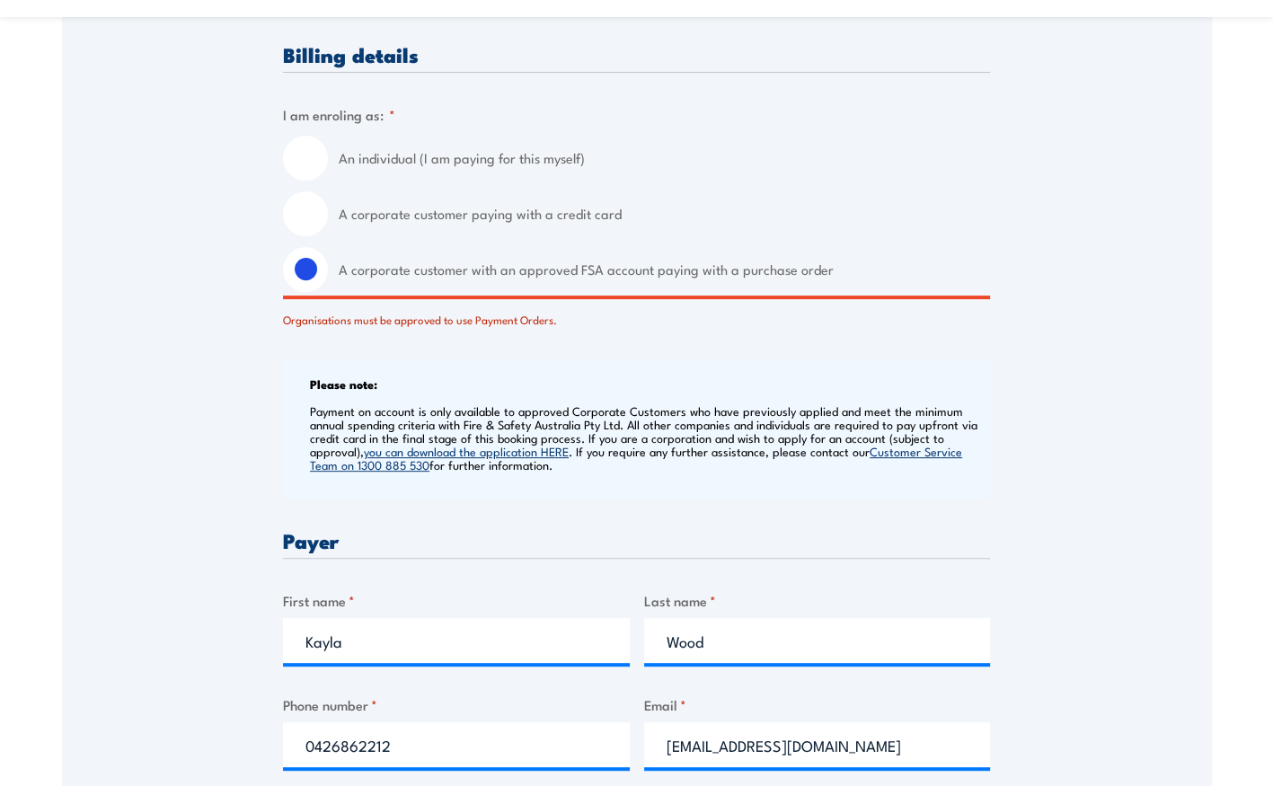
scroll to position [557, 0]
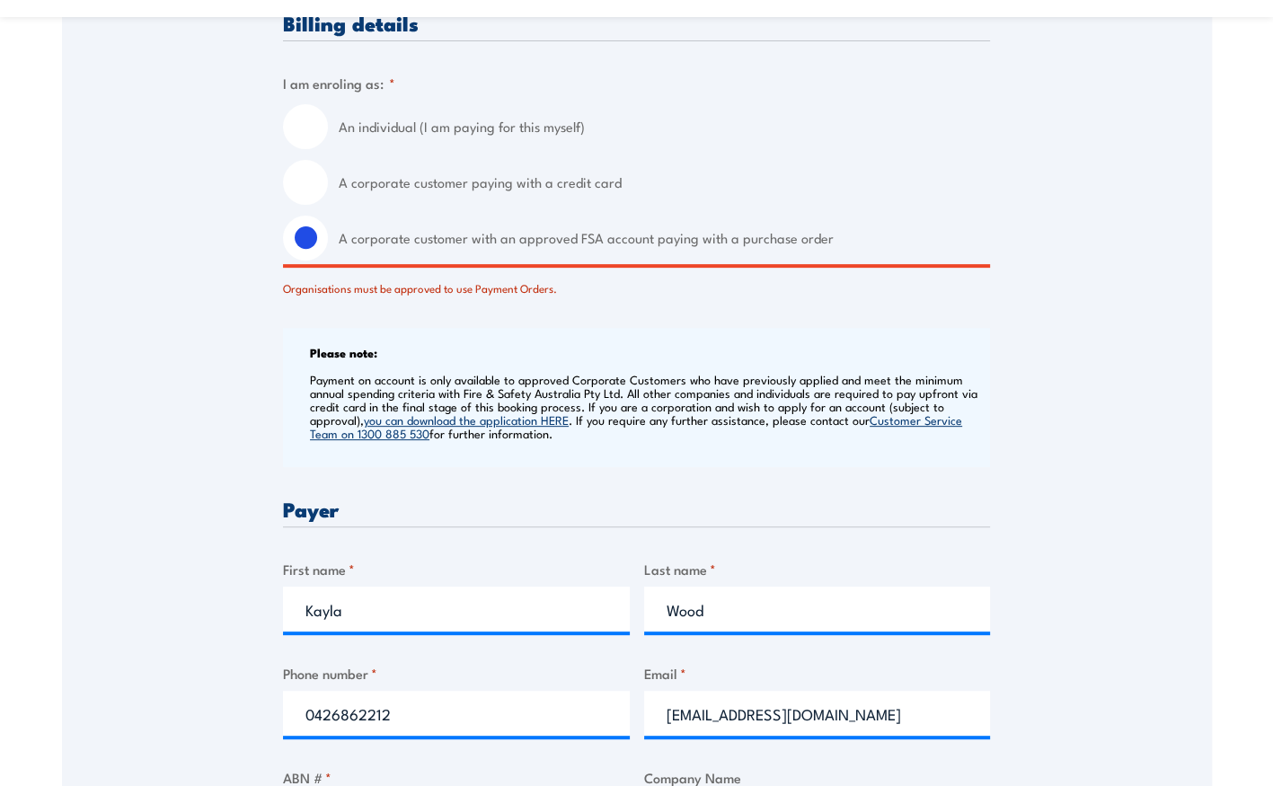
click at [311, 177] on input "A corporate customer paying with a credit card" at bounding box center [305, 182] width 45 height 45
radio input "true"
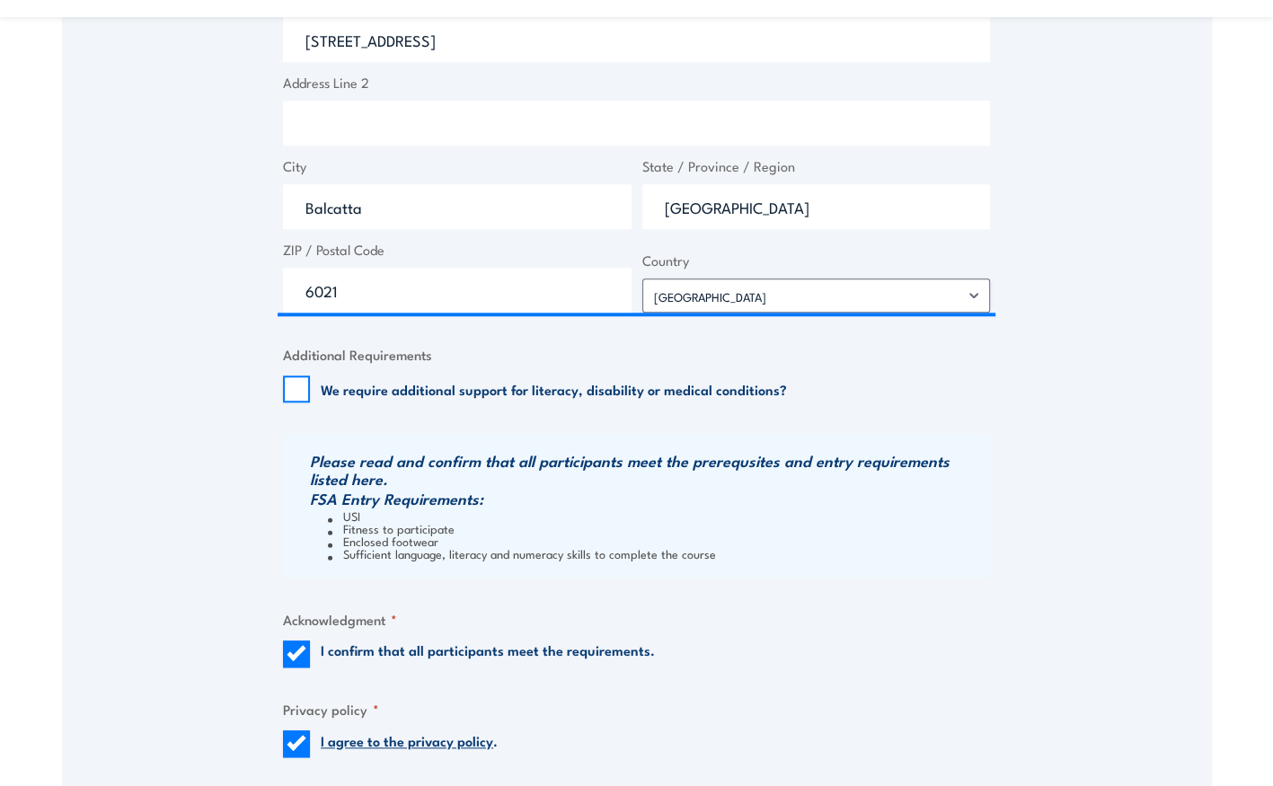
scroll to position [1875, 0]
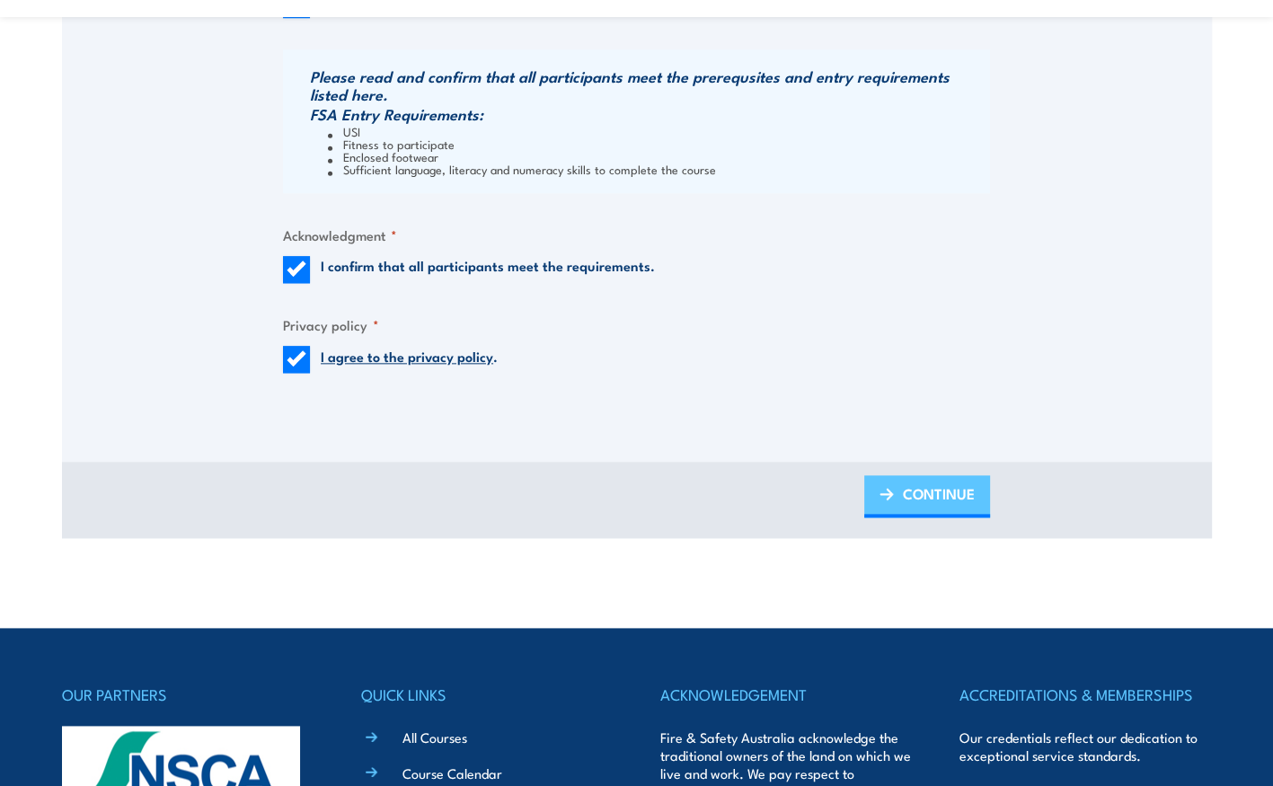
click at [929, 491] on span "CONTINUE" at bounding box center [939, 494] width 72 height 48
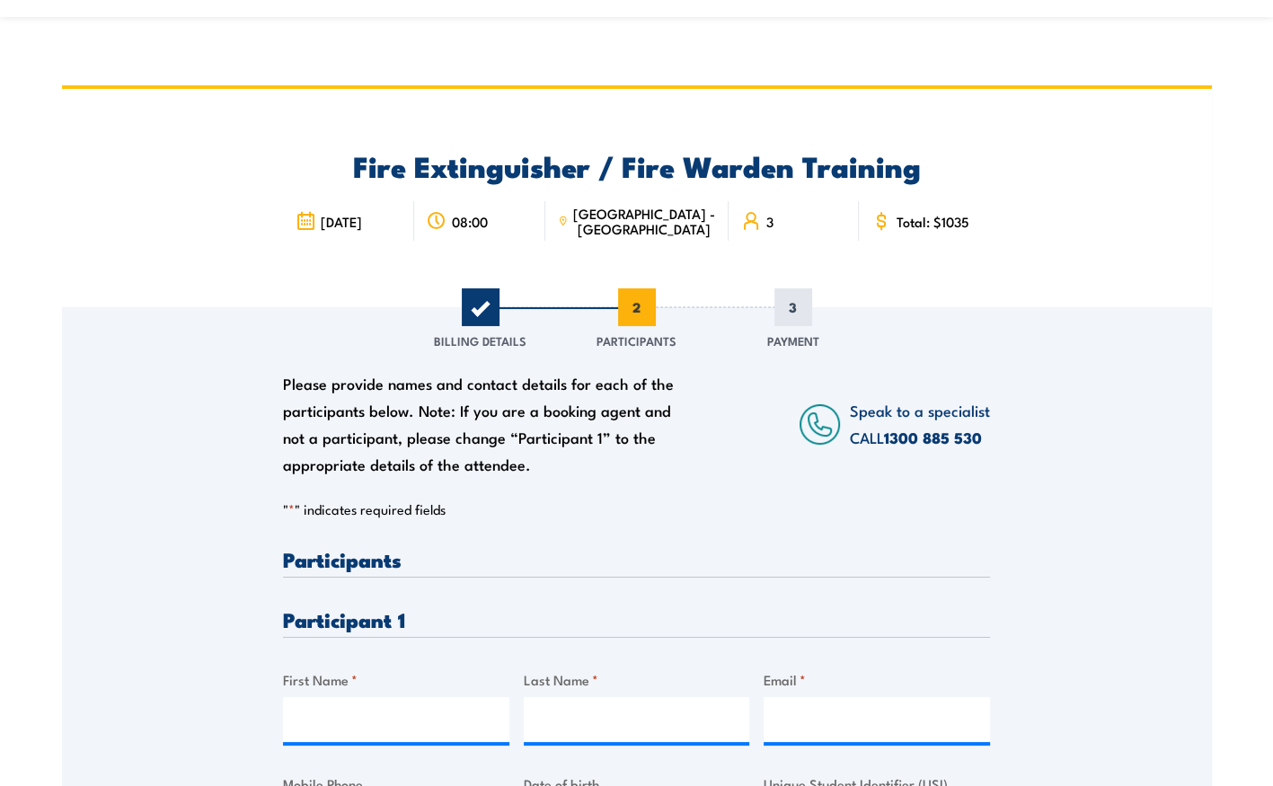
scroll to position [0, 0]
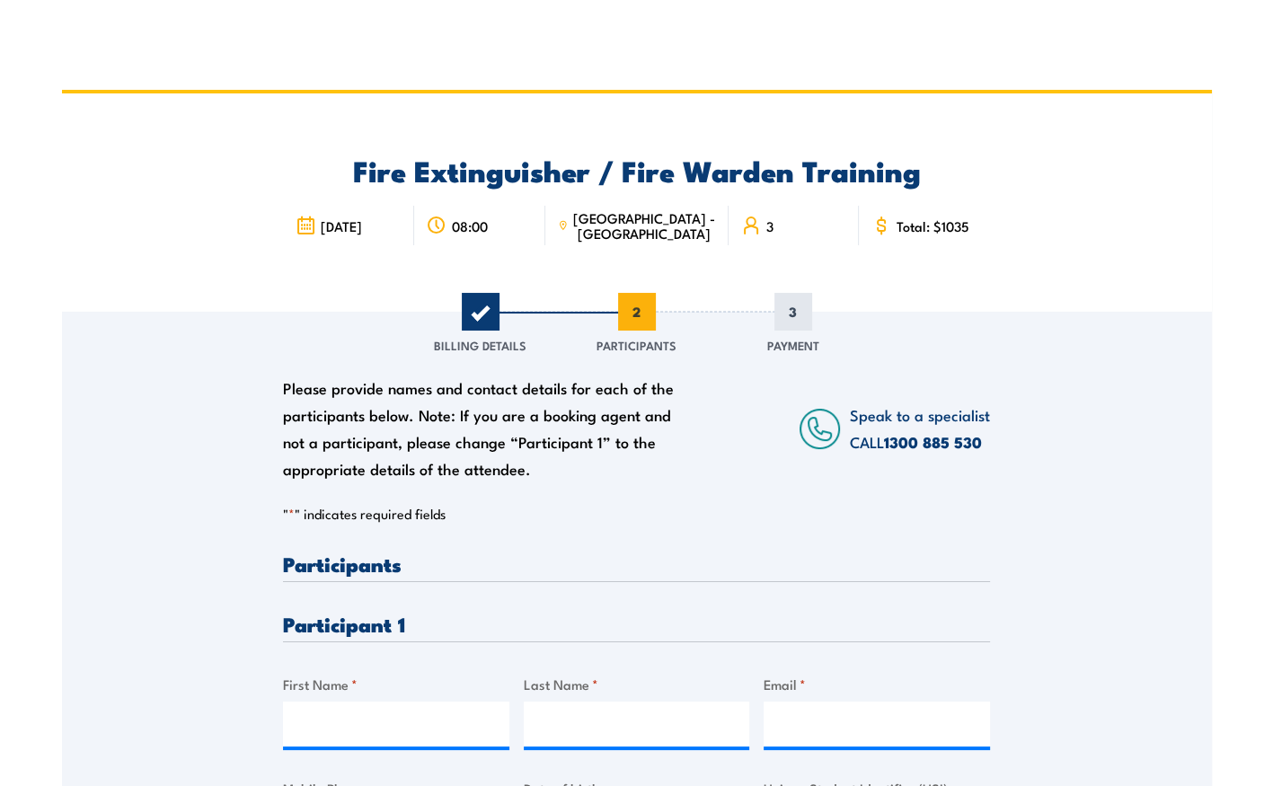
click at [471, 321] on span "1" at bounding box center [481, 312] width 38 height 38
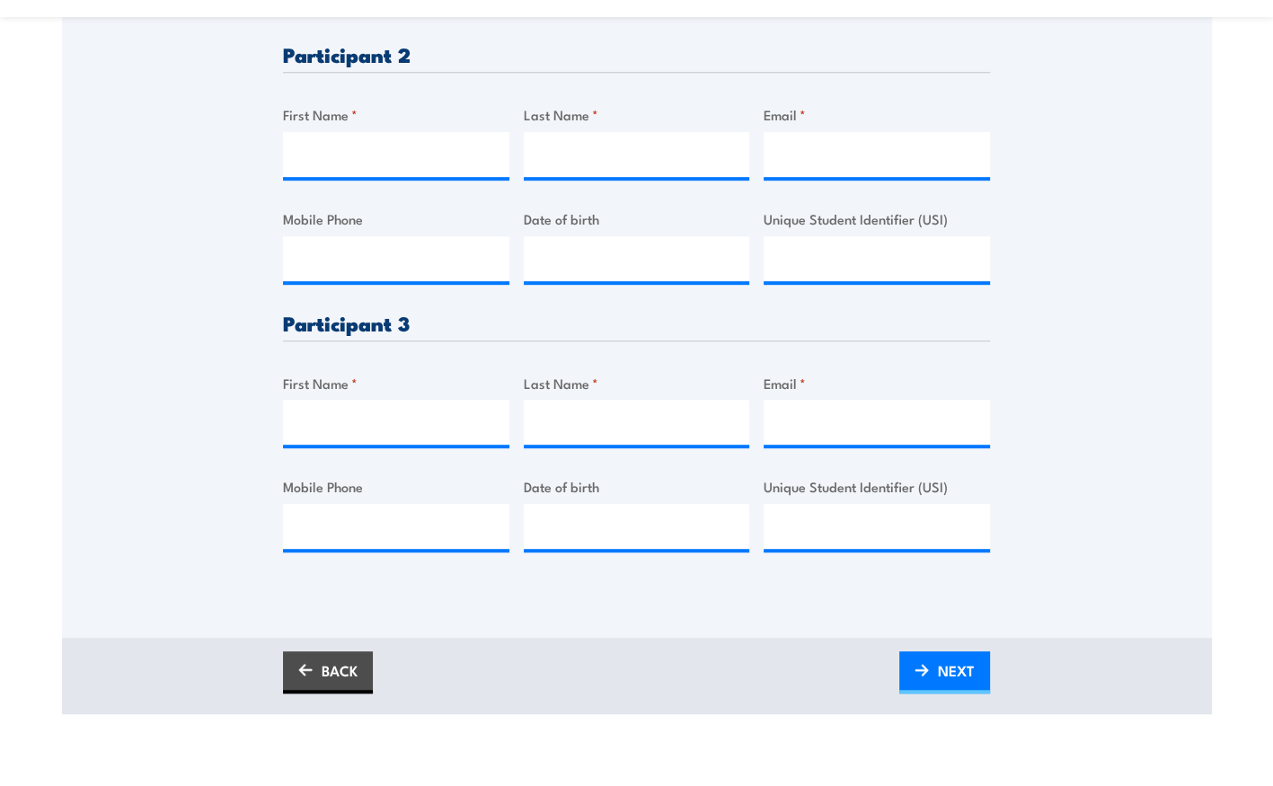
scroll to position [1197, 0]
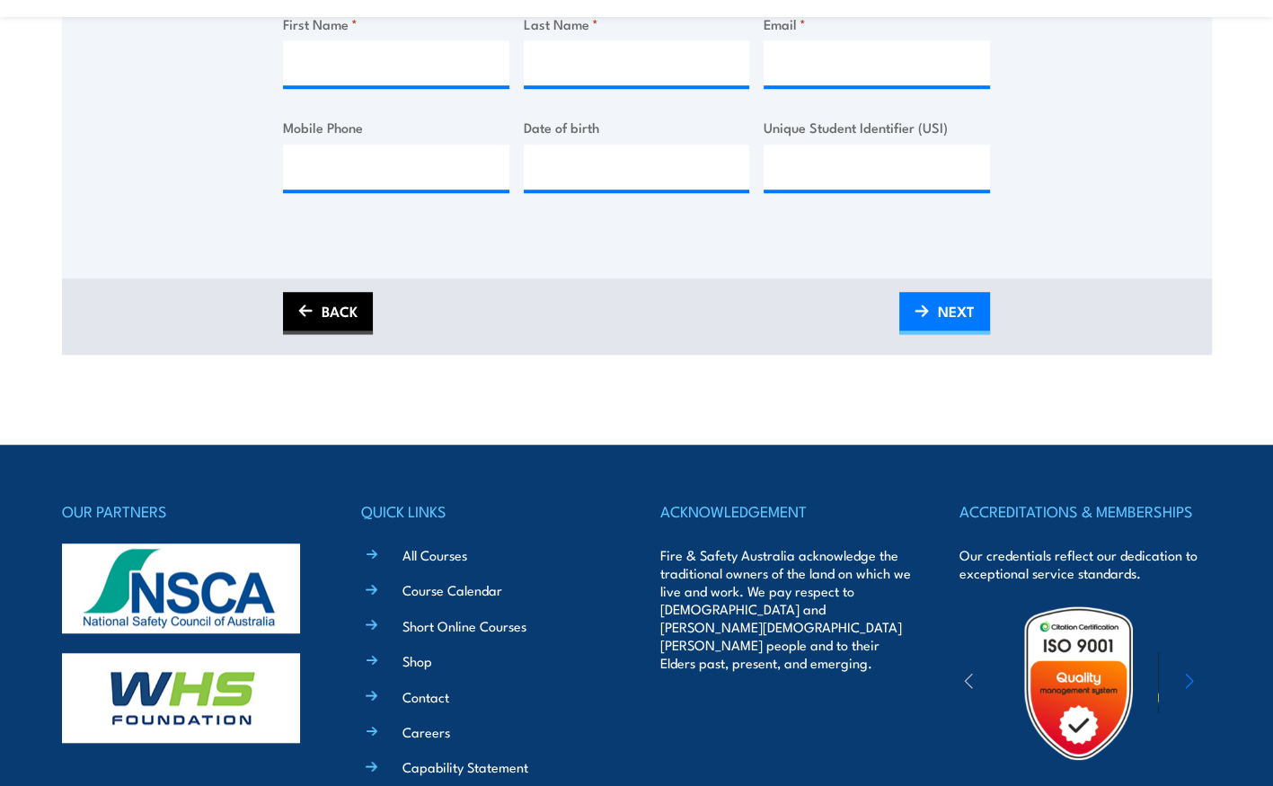
click at [317, 313] on link "BACK" at bounding box center [328, 313] width 90 height 42
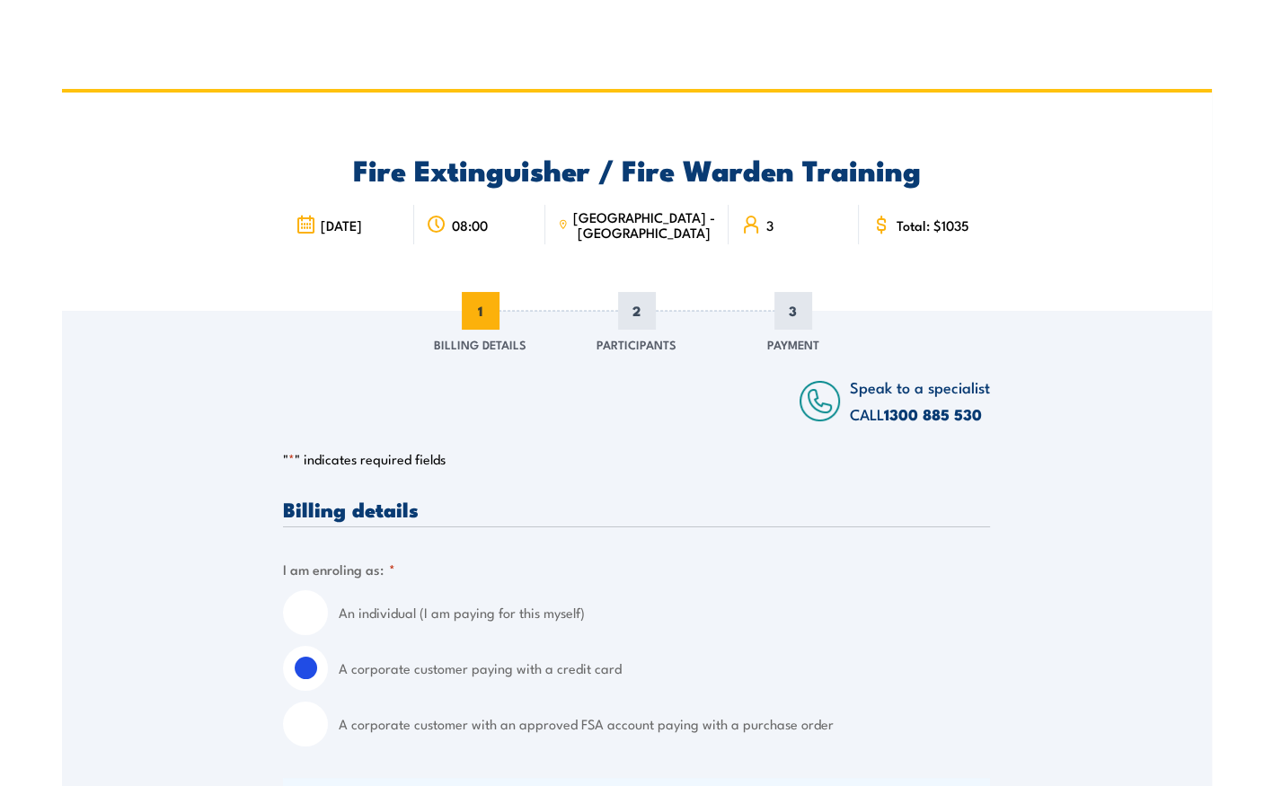
scroll to position [0, 0]
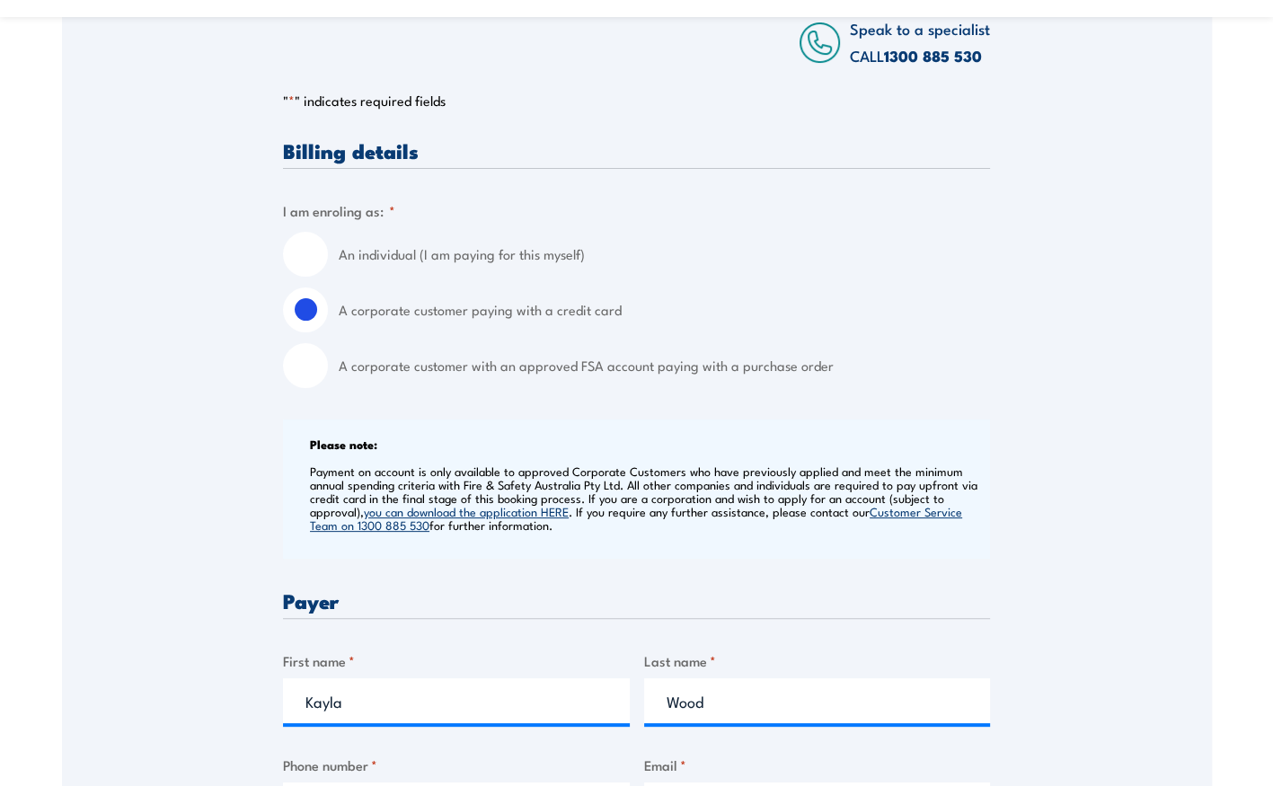
click at [302, 374] on input "A corporate customer with an approved FSA account paying with a purchase order" at bounding box center [305, 365] width 45 height 45
radio input "true"
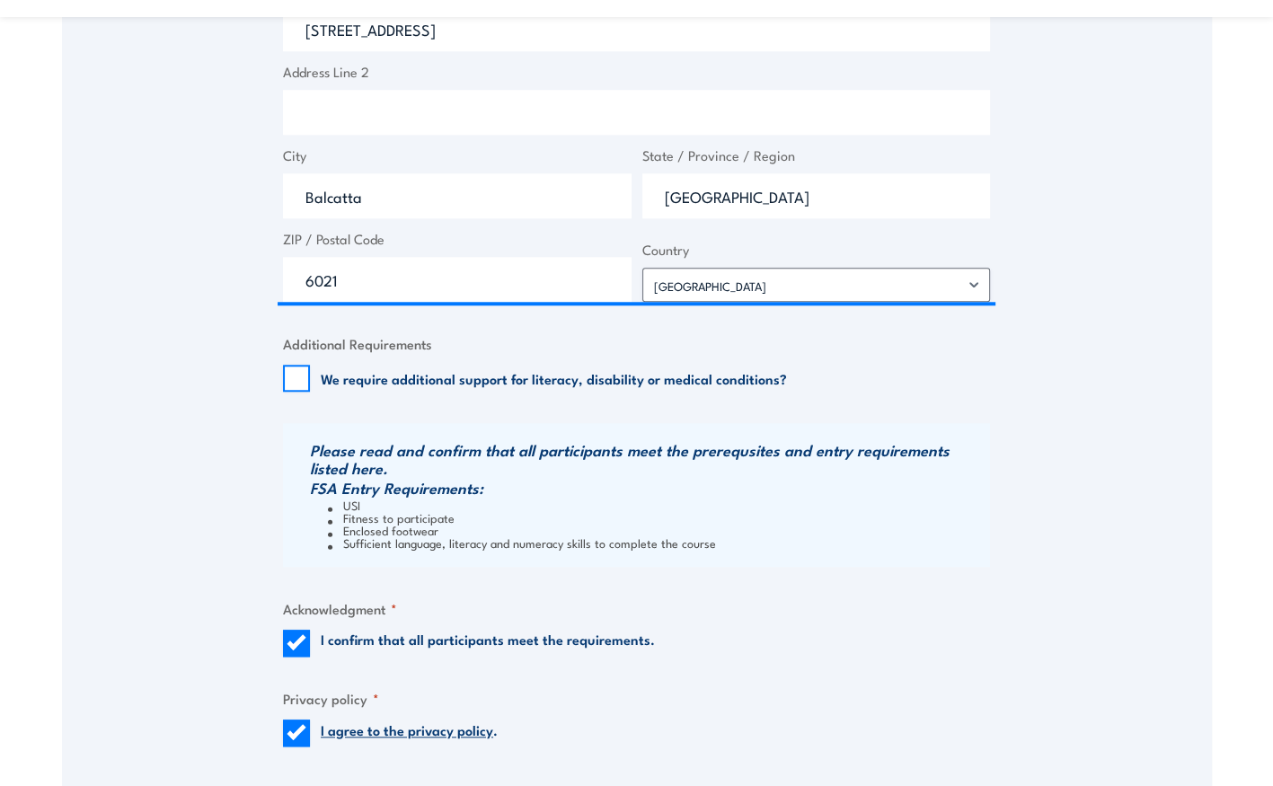
scroll to position [1796, 0]
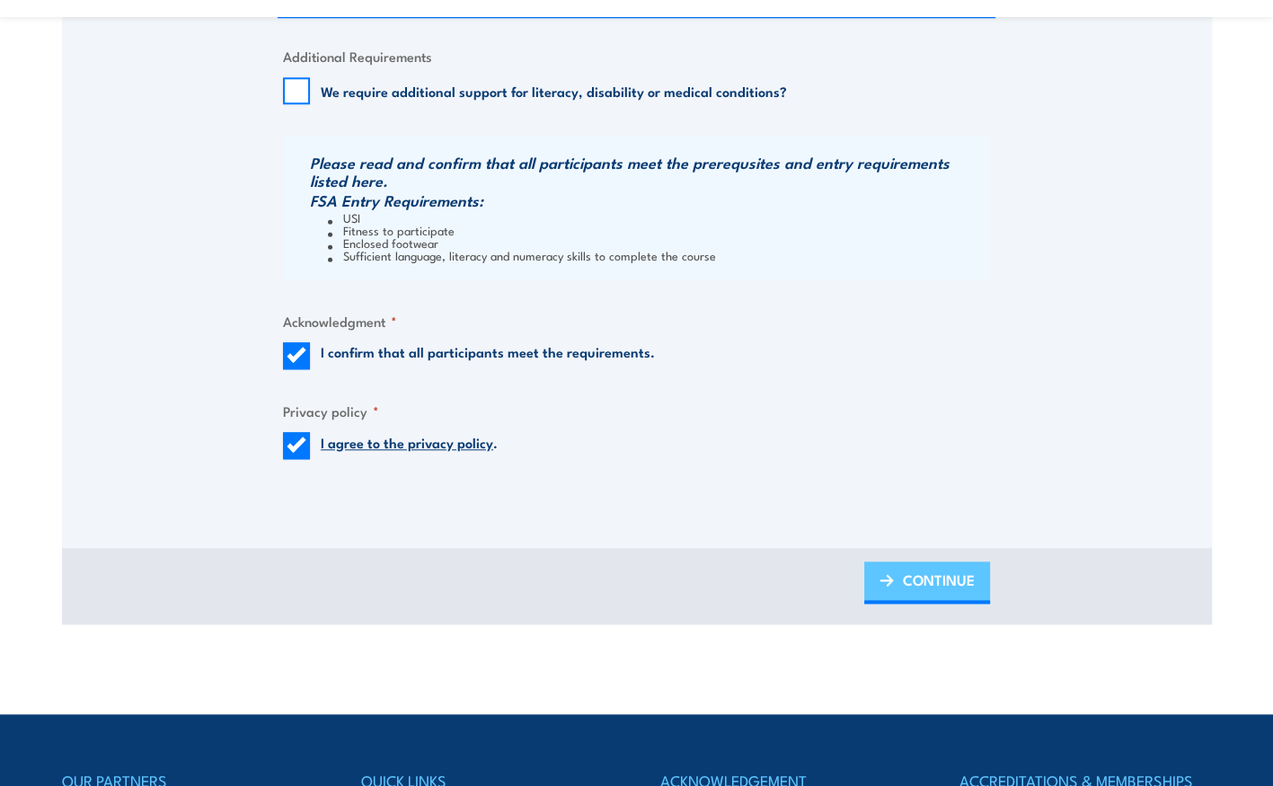
click at [919, 582] on span "CONTINUE" at bounding box center [939, 580] width 72 height 48
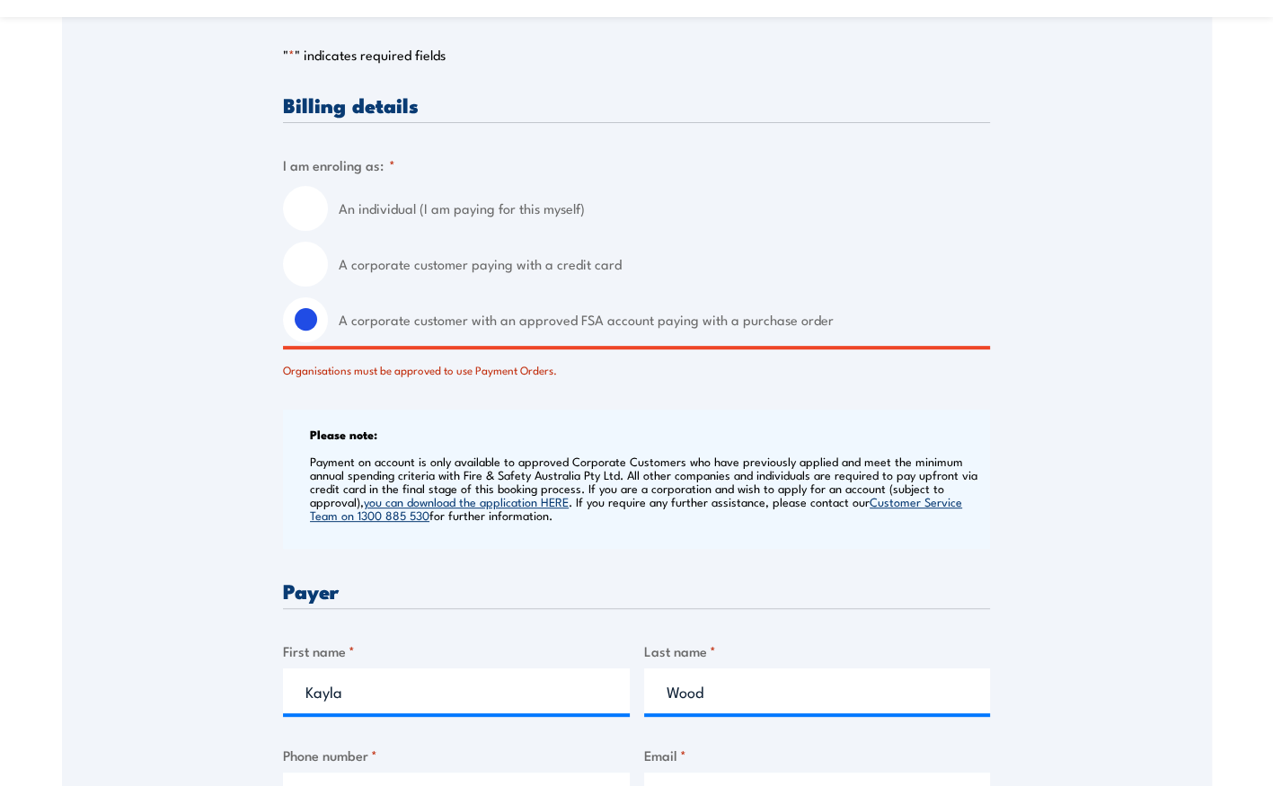
scroll to position [78, 0]
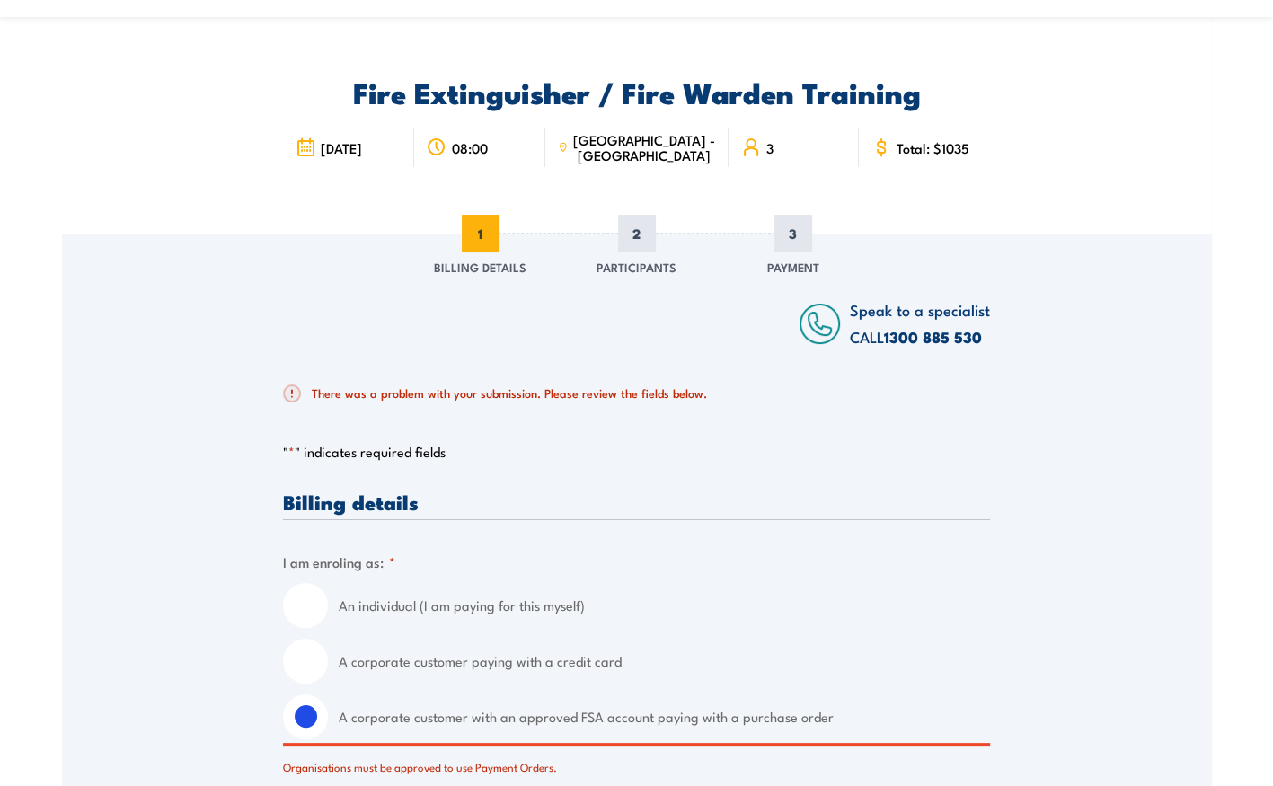
click at [670, 553] on fieldset "I am enroling as: * An individual (I am paying for this myself) A corporate cus…" at bounding box center [636, 664] width 707 height 224
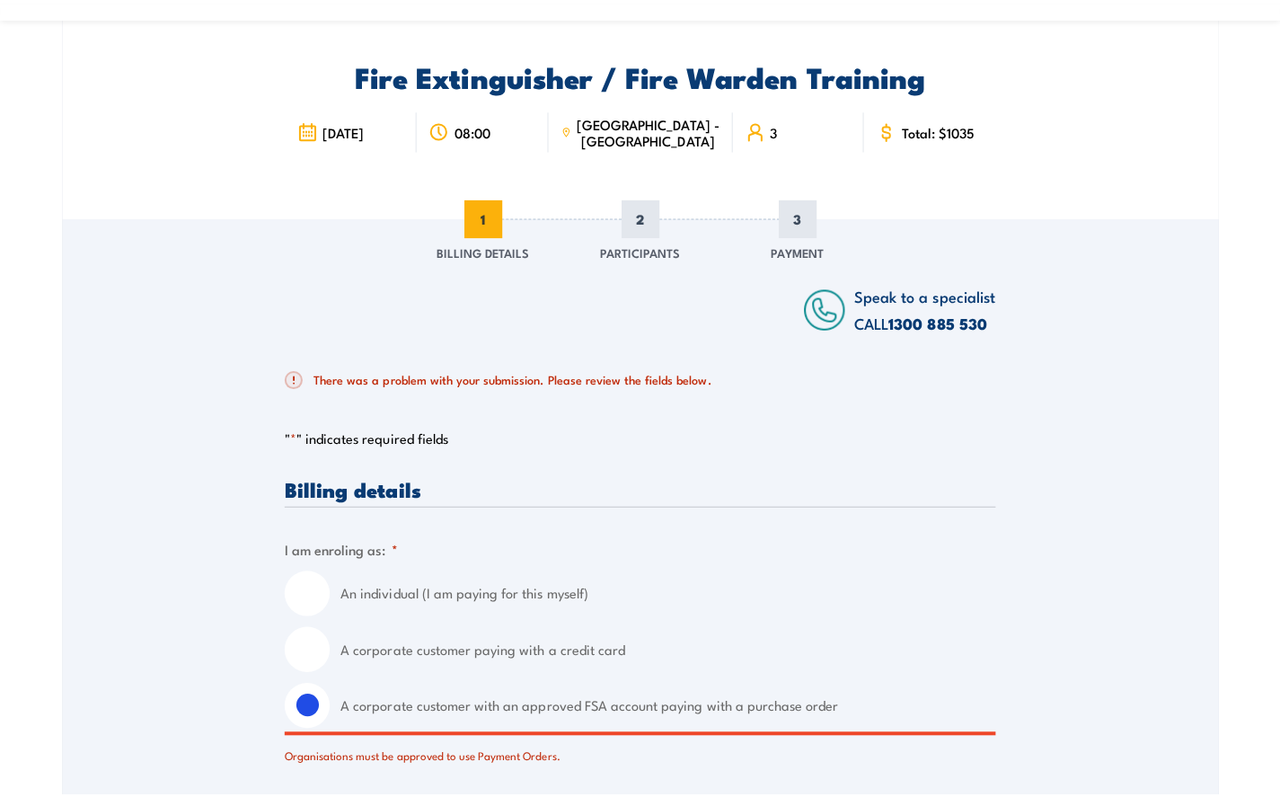
scroll to position [114, 0]
